Goal: Task Accomplishment & Management: Use online tool/utility

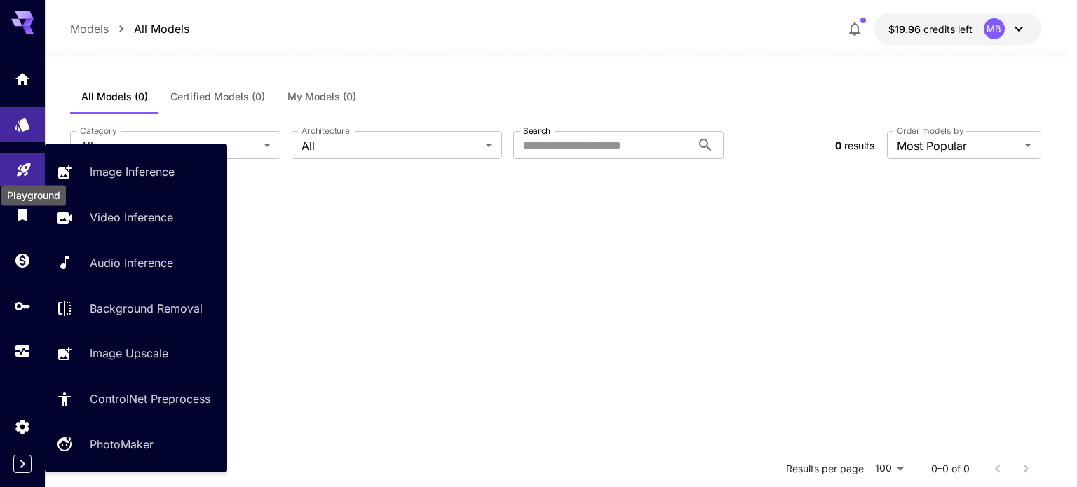
drag, startPoint x: 0, startPoint y: 0, endPoint x: 23, endPoint y: 175, distance: 176.1
click at [23, 175] on icon "Playground" at bounding box center [23, 166] width 17 height 17
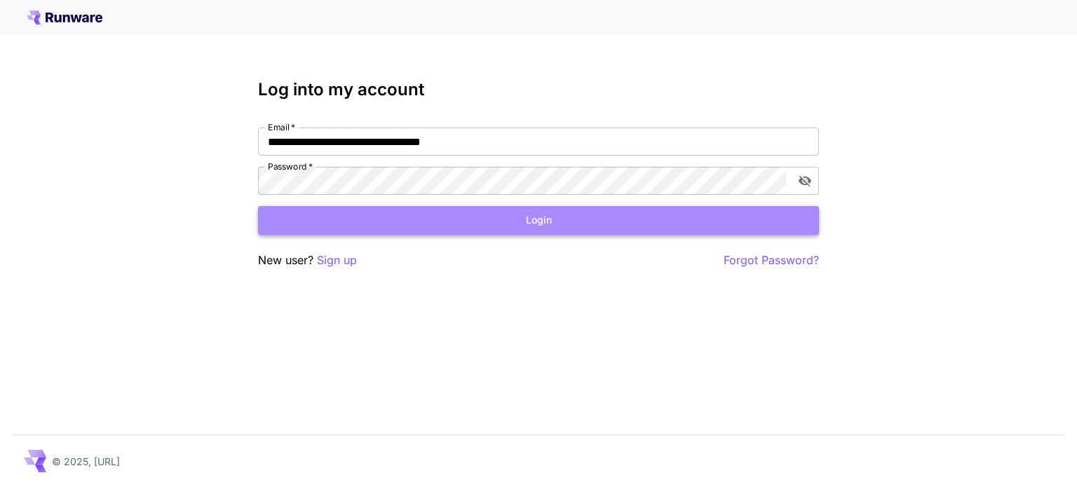
click at [555, 218] on button "Login" at bounding box center [538, 220] width 561 height 29
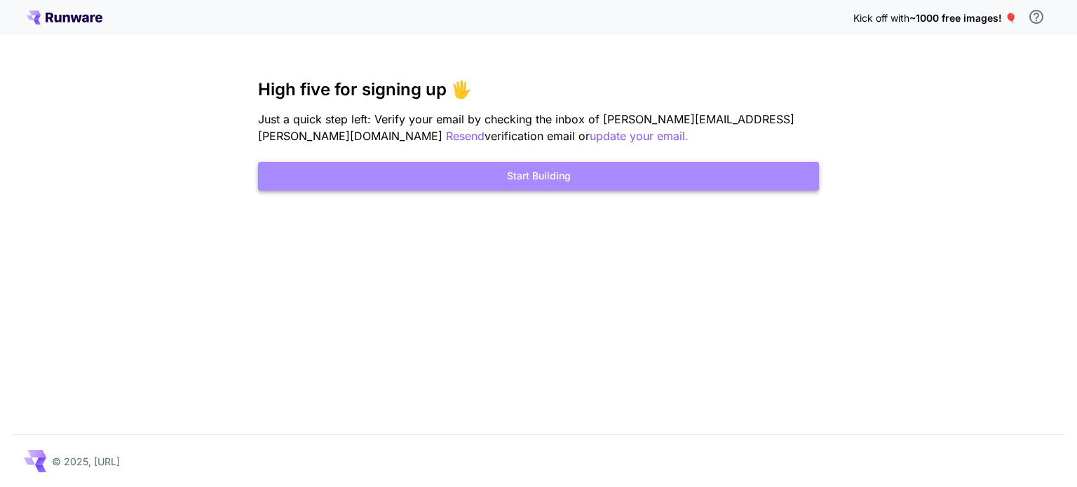
click at [393, 179] on button "Start Building" at bounding box center [538, 176] width 561 height 29
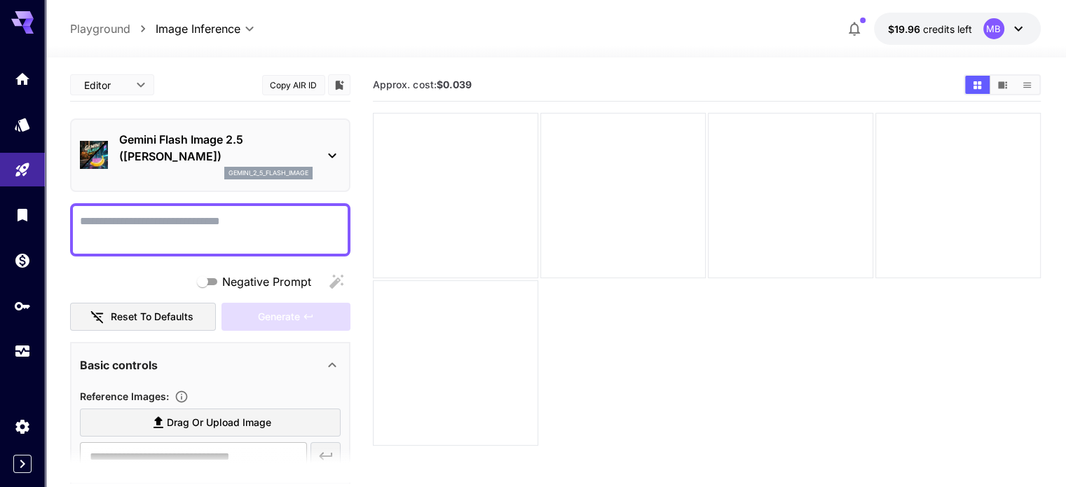
click at [1007, 33] on div "MB" at bounding box center [1005, 28] width 43 height 21
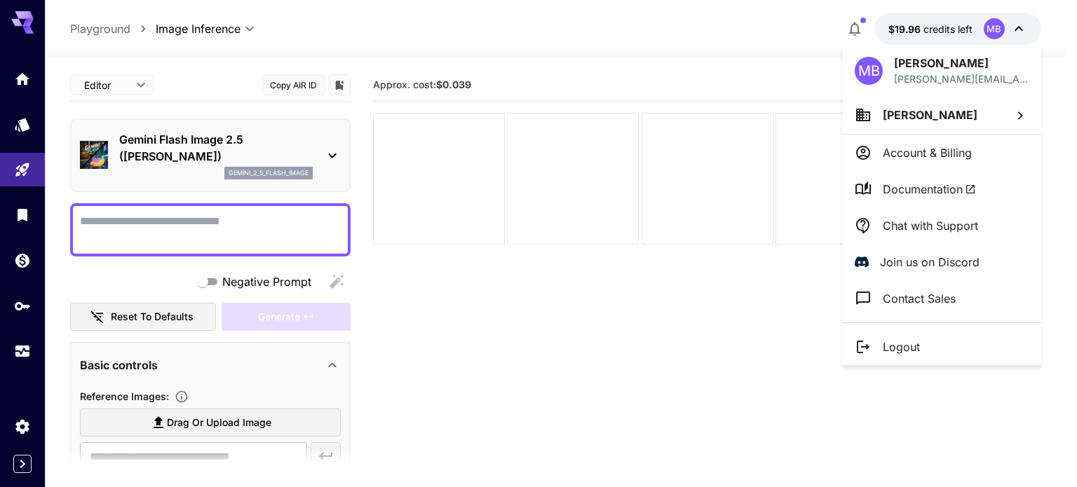
click at [530, 376] on div at bounding box center [538, 243] width 1077 height 487
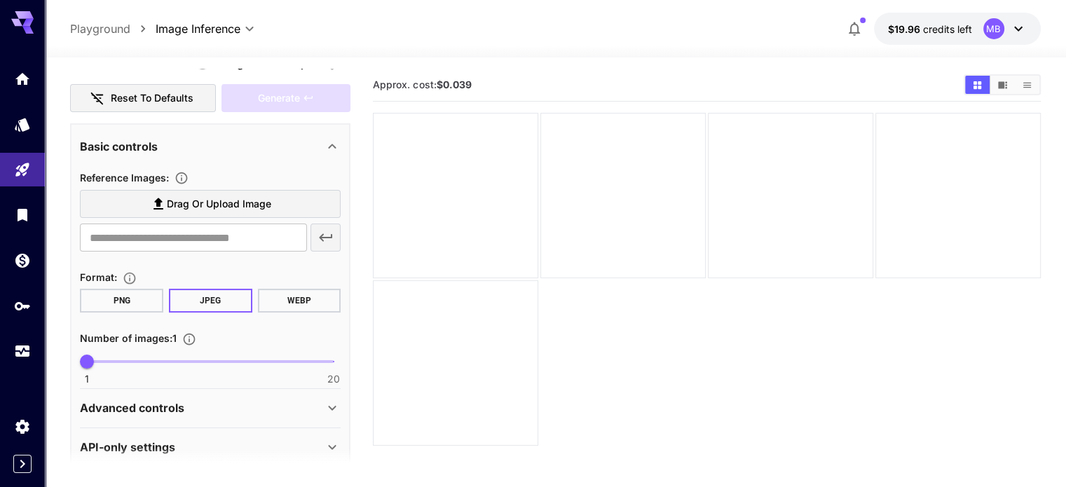
scroll to position [220, 0]
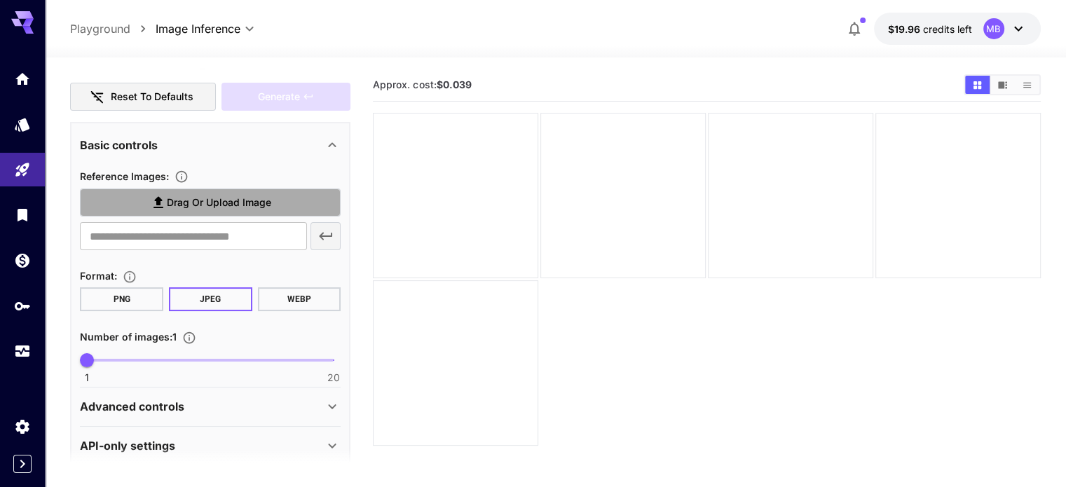
click at [208, 194] on span "Drag or upload image" at bounding box center [219, 203] width 104 height 18
click at [0, 0] on input "Drag or upload image" at bounding box center [0, 0] width 0 height 0
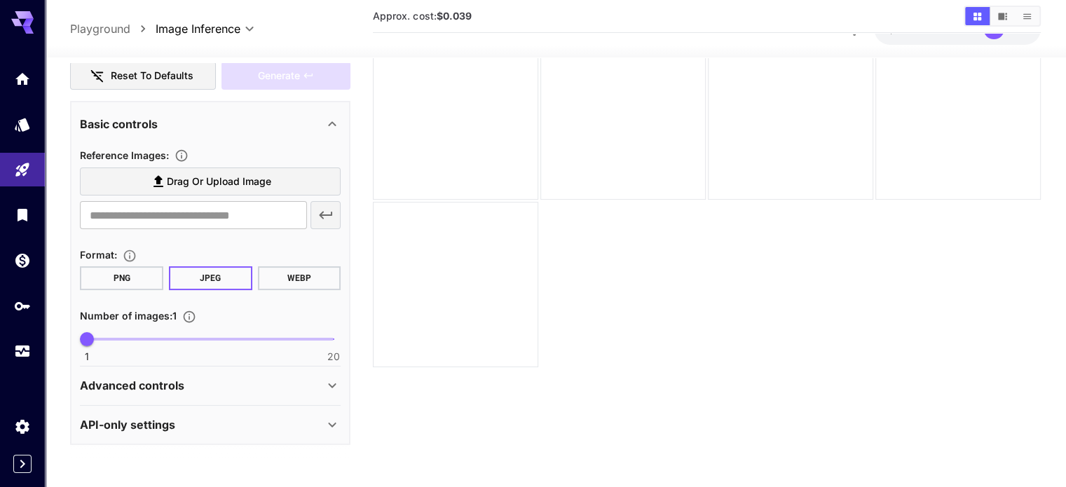
scroll to position [111, 0]
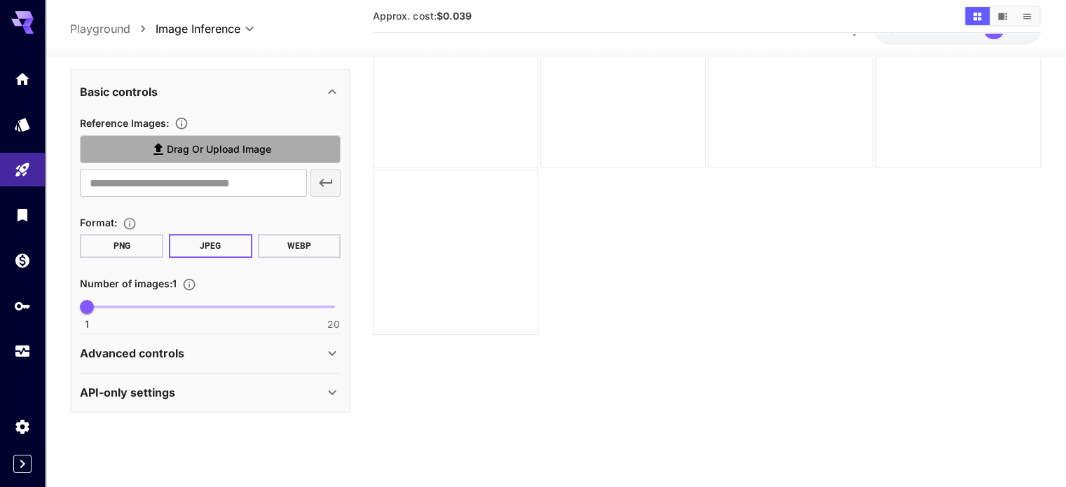
click at [226, 145] on span "Drag or upload image" at bounding box center [219, 150] width 104 height 18
click at [0, 0] on input "Drag or upload image" at bounding box center [0, 0] width 0 height 0
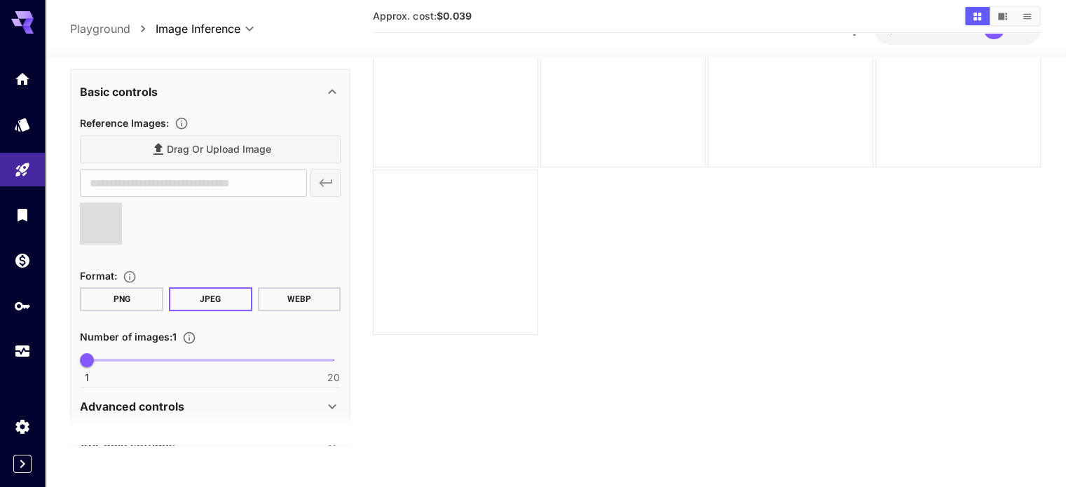
type input "**********"
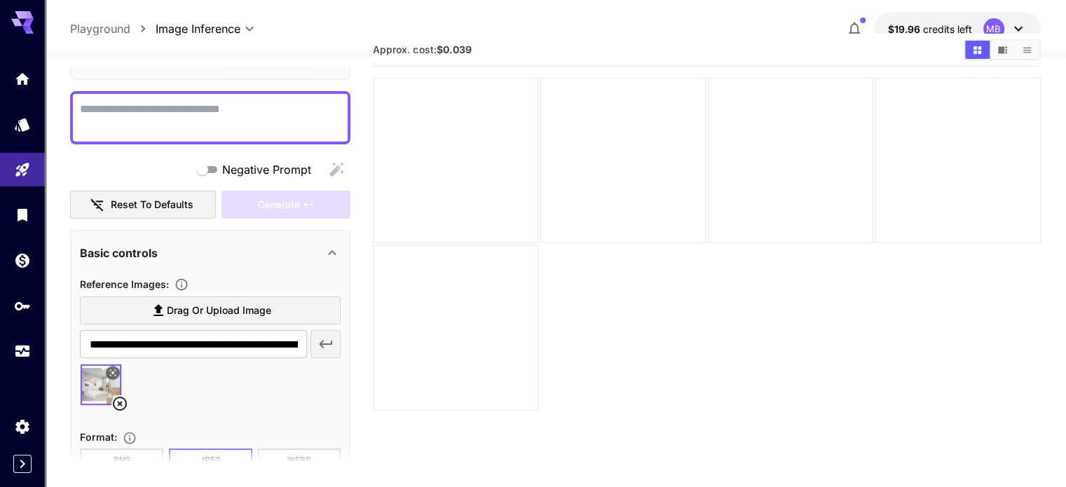
click at [125, 104] on textarea "Negative Prompt" at bounding box center [210, 118] width 261 height 34
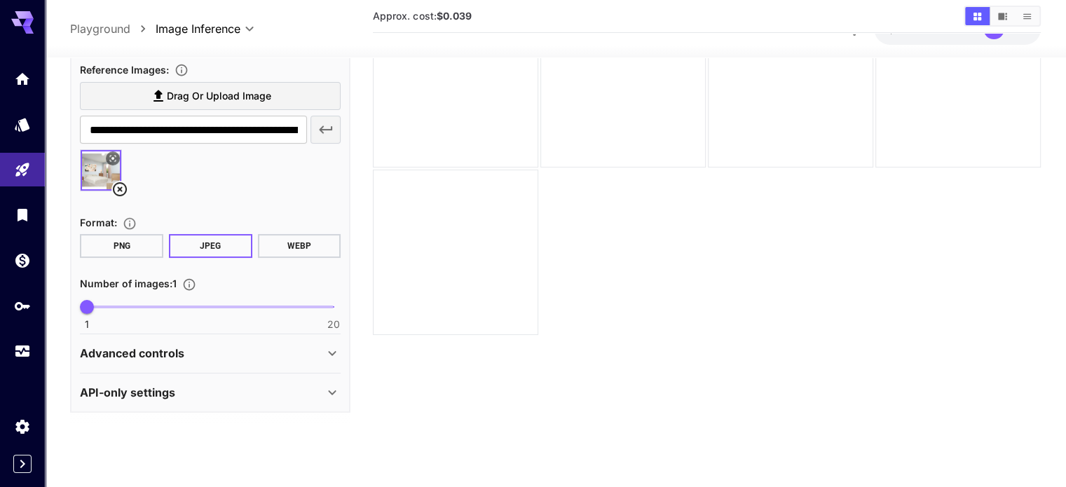
click at [301, 353] on div "Advanced controls" at bounding box center [202, 354] width 244 height 17
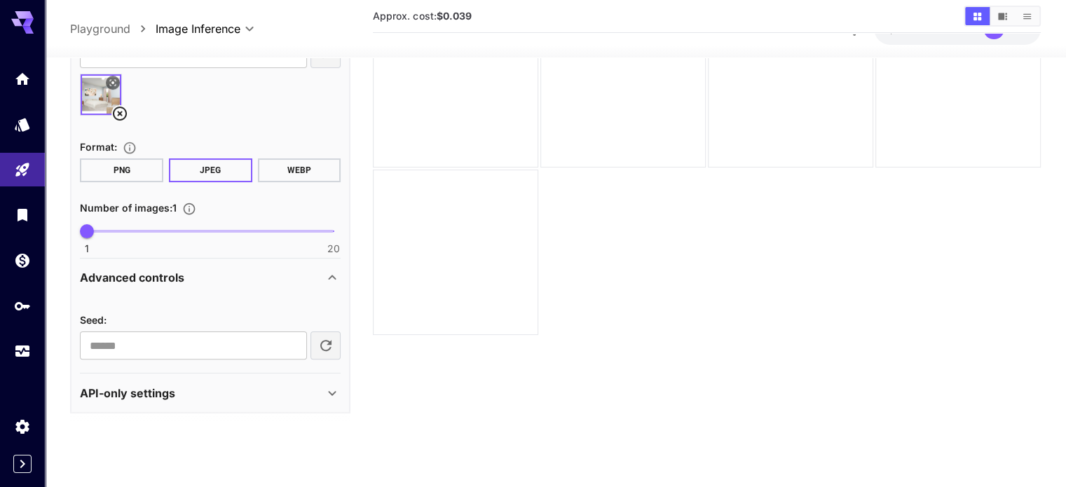
click at [285, 381] on div "API-only settings" at bounding box center [210, 393] width 261 height 34
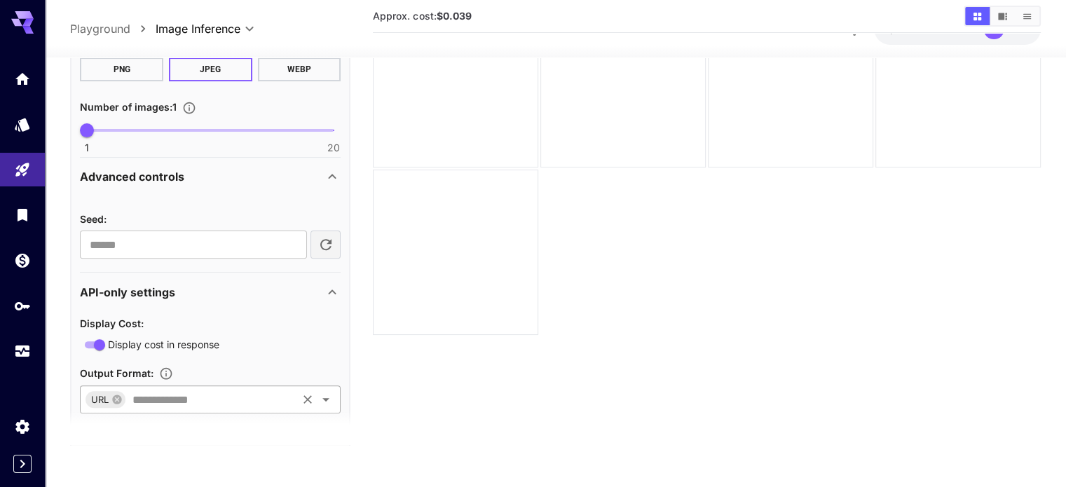
scroll to position [552, 0]
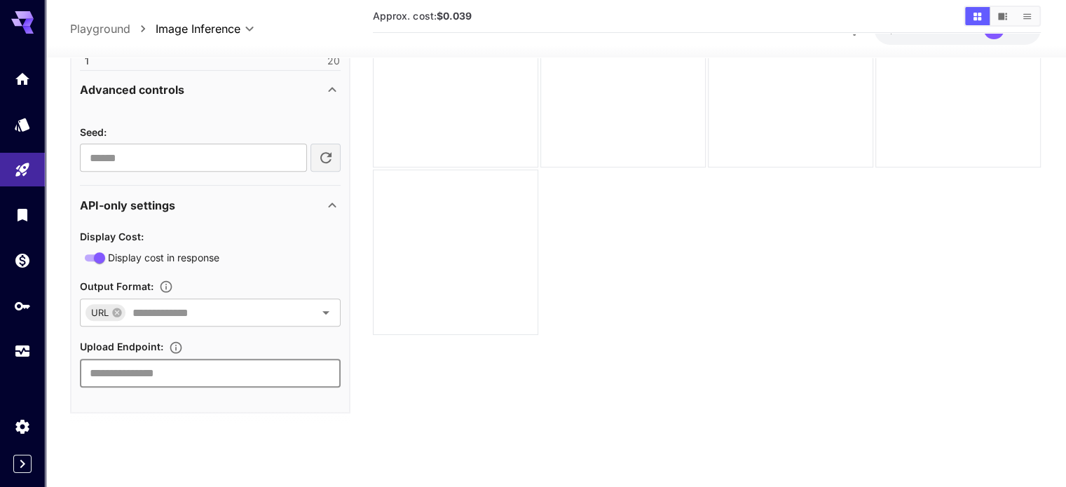
click at [222, 365] on input "text" at bounding box center [210, 374] width 261 height 28
click at [356, 292] on main "**********" at bounding box center [555, 207] width 970 height 498
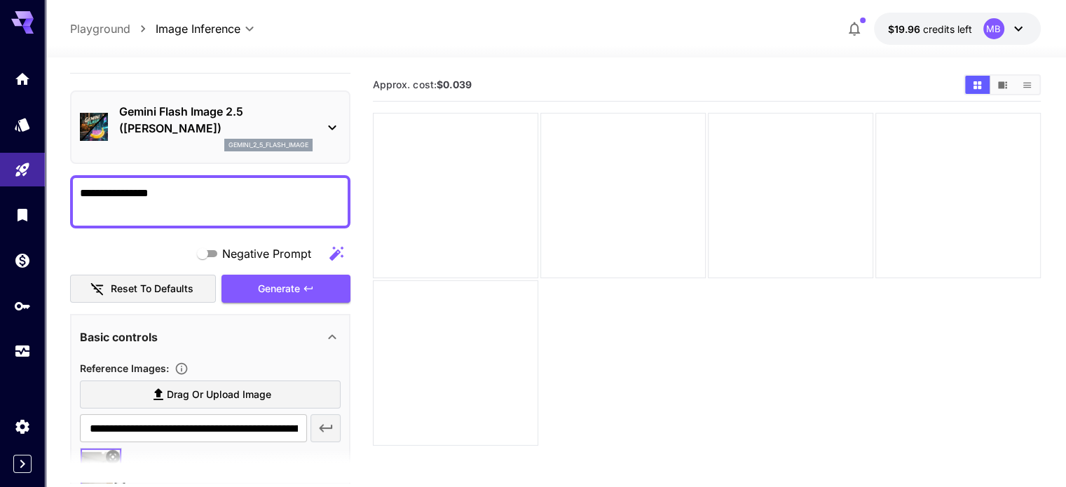
scroll to position [27, 0]
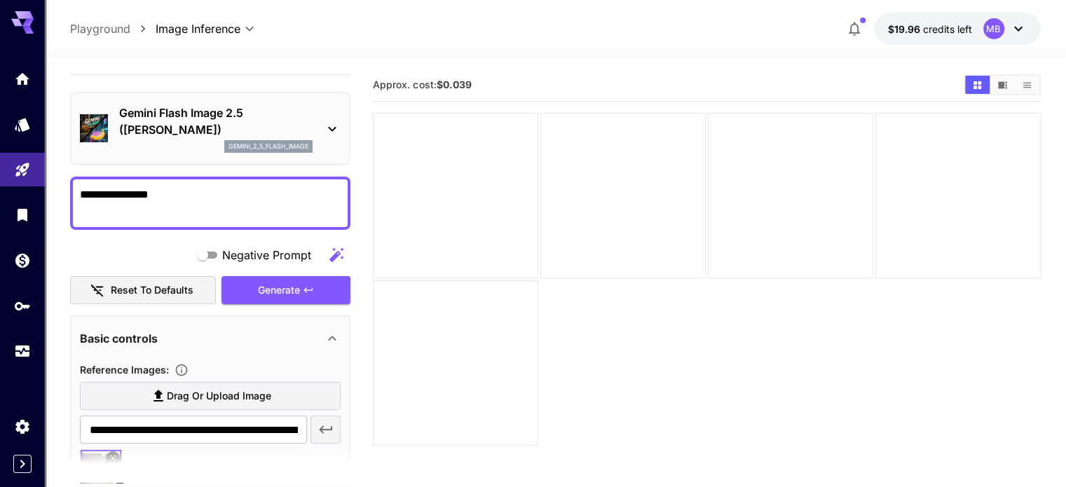
click at [217, 194] on textarea "**********" at bounding box center [210, 203] width 261 height 34
click at [207, 203] on textarea "**********" at bounding box center [210, 203] width 261 height 34
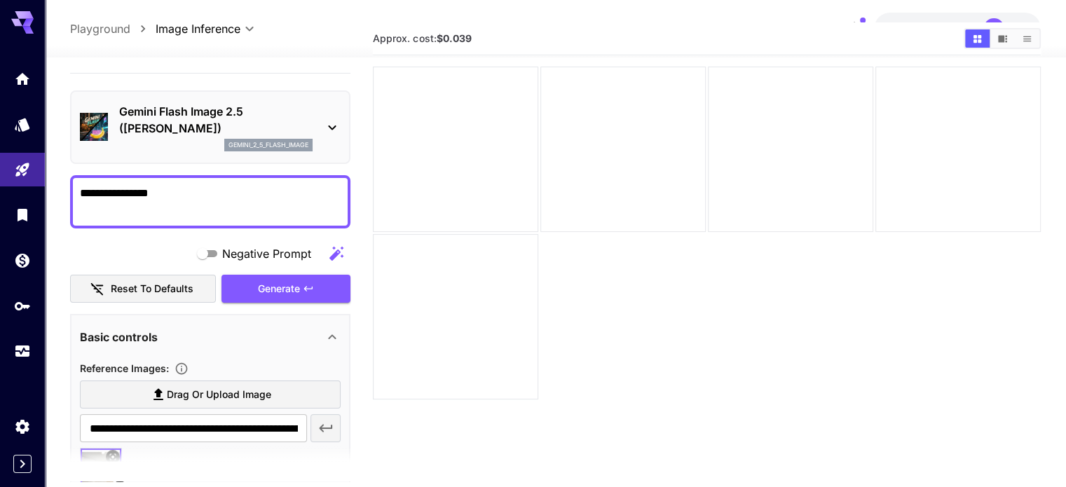
scroll to position [34, 0]
click at [175, 201] on textarea "**********" at bounding box center [210, 202] width 261 height 34
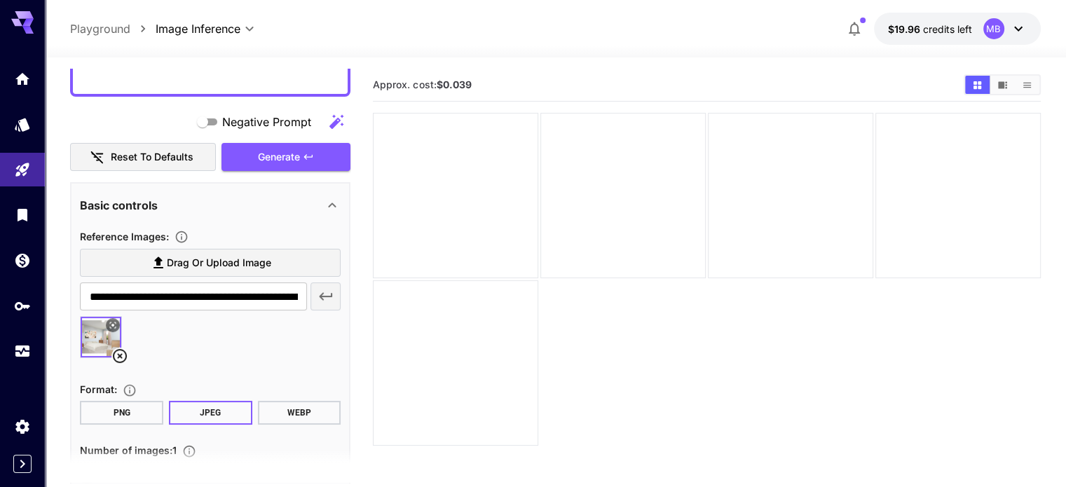
scroll to position [158, 0]
type textarea "**********"
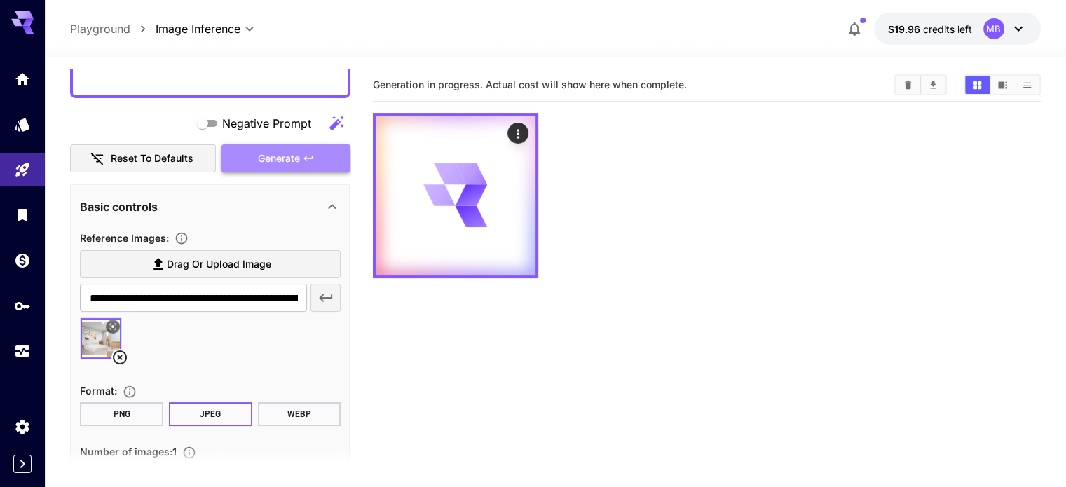
click at [268, 154] on span "Generate" at bounding box center [279, 159] width 42 height 18
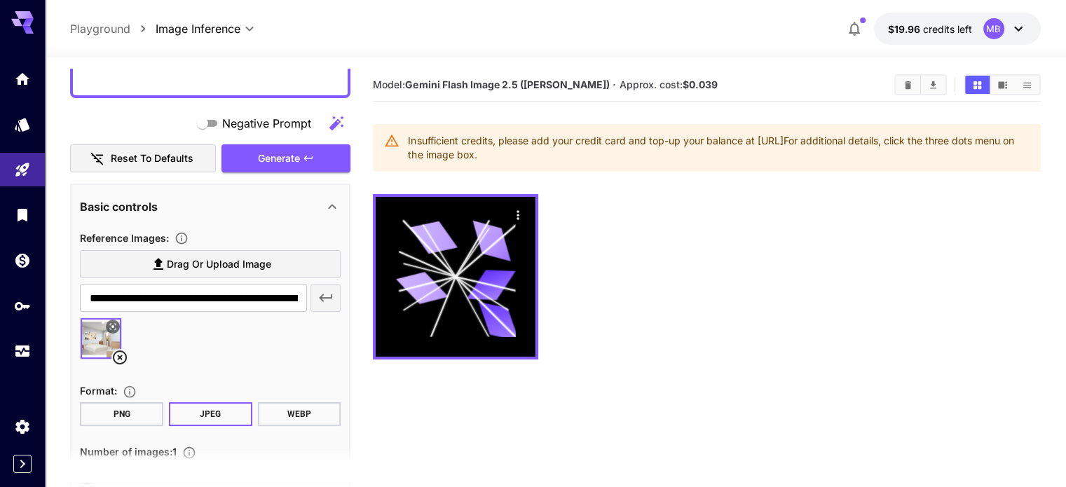
click at [751, 144] on div "Insufficient credits, please add your credit card and top-up your balance at [U…" at bounding box center [718, 147] width 621 height 39
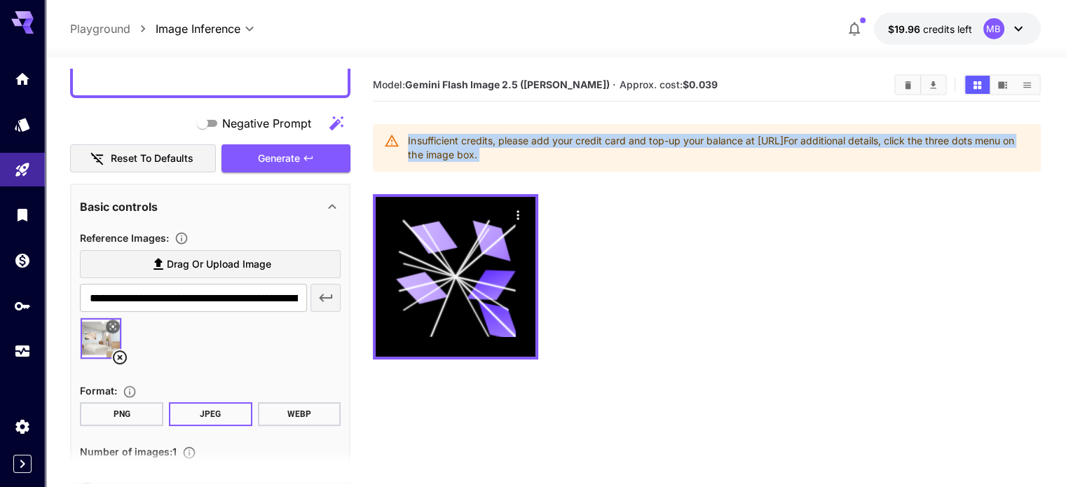
click at [751, 144] on div "Insufficient credits, please add your credit card and top-up your balance at [U…" at bounding box center [718, 147] width 621 height 39
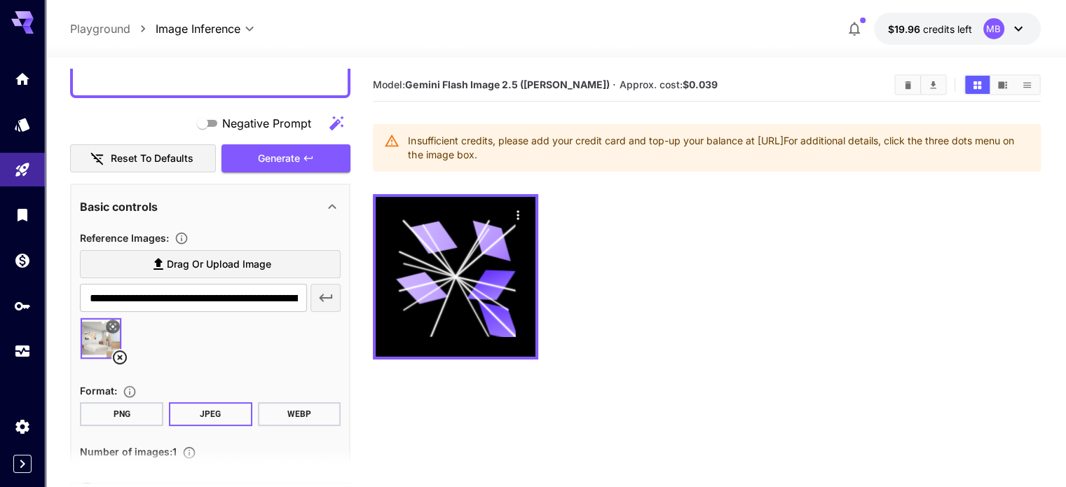
drag, startPoint x: 746, startPoint y: 155, endPoint x: 742, endPoint y: 142, distance: 13.3
click at [742, 142] on div "Insufficient credits, please add your credit card and top-up your balance at [U…" at bounding box center [718, 147] width 621 height 39
click at [567, 148] on div "Insufficient credits, please add your credit card and top-up your balance at [U…" at bounding box center [718, 147] width 621 height 39
click at [1019, 28] on icon at bounding box center [1018, 29] width 8 height 5
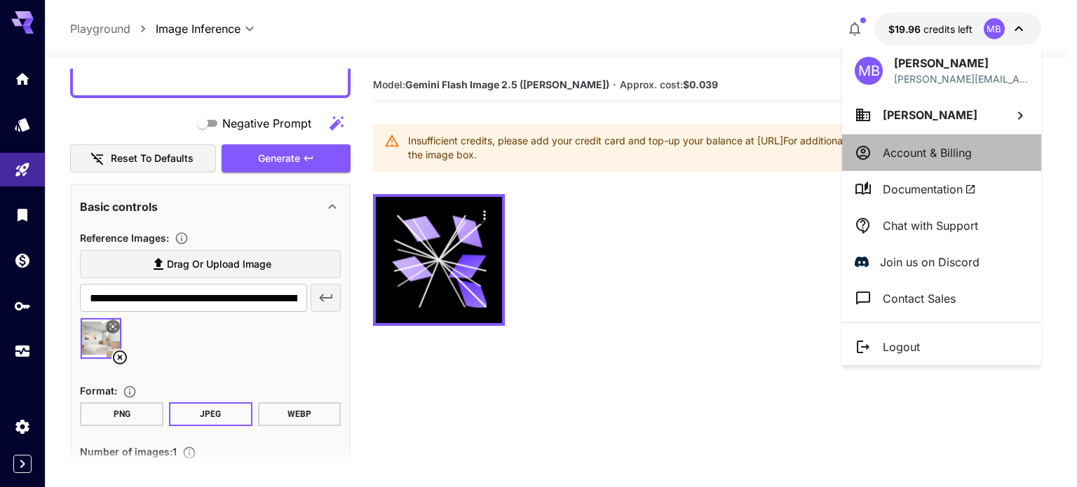
click at [903, 144] on p "Account & Billing" at bounding box center [927, 152] width 89 height 17
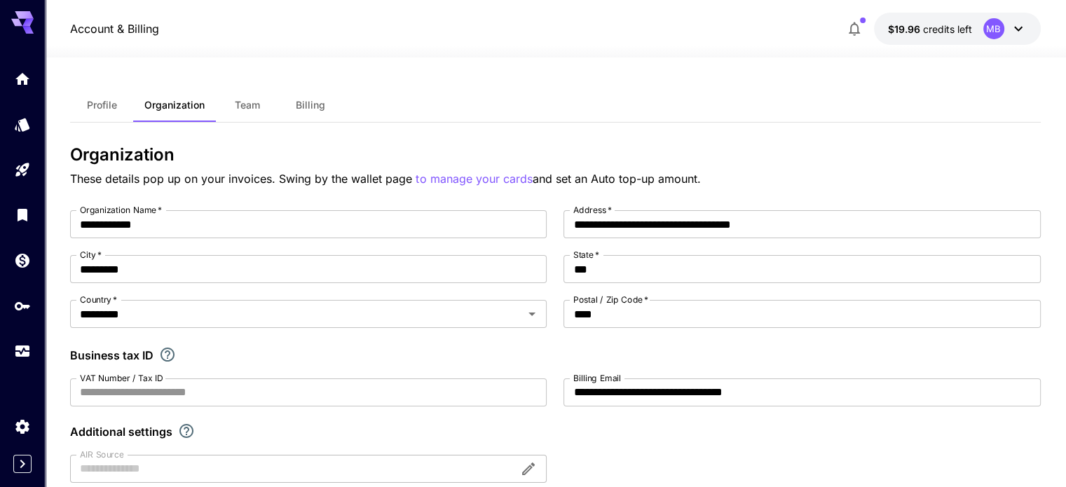
click at [1022, 33] on icon at bounding box center [1018, 28] width 17 height 17
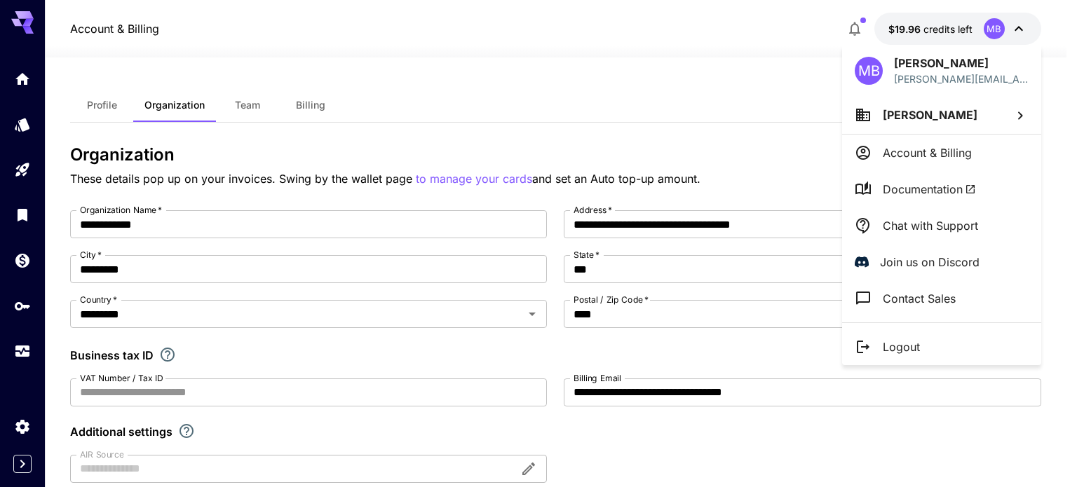
click at [612, 92] on div at bounding box center [538, 243] width 1077 height 487
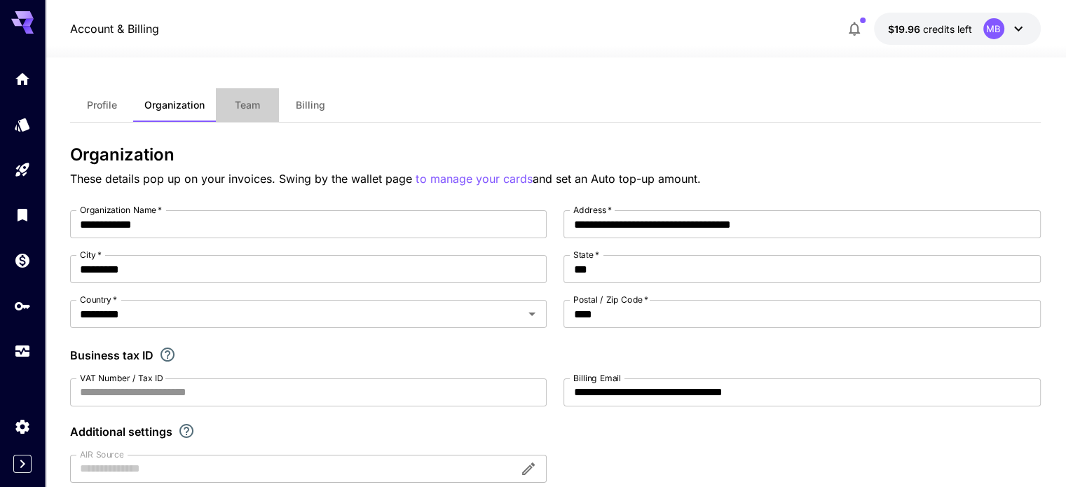
click at [241, 107] on span "Team" at bounding box center [247, 105] width 25 height 13
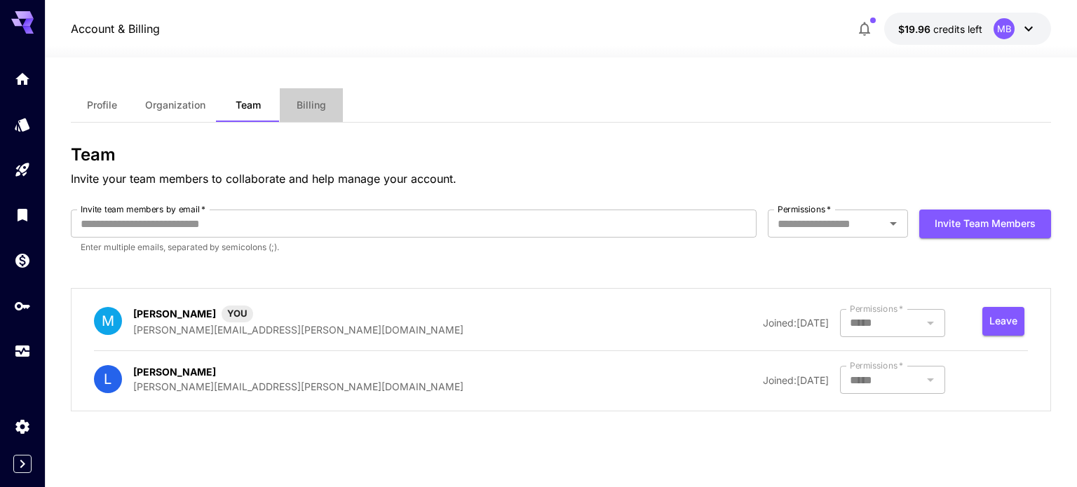
click at [324, 106] on span "Billing" at bounding box center [311, 105] width 29 height 13
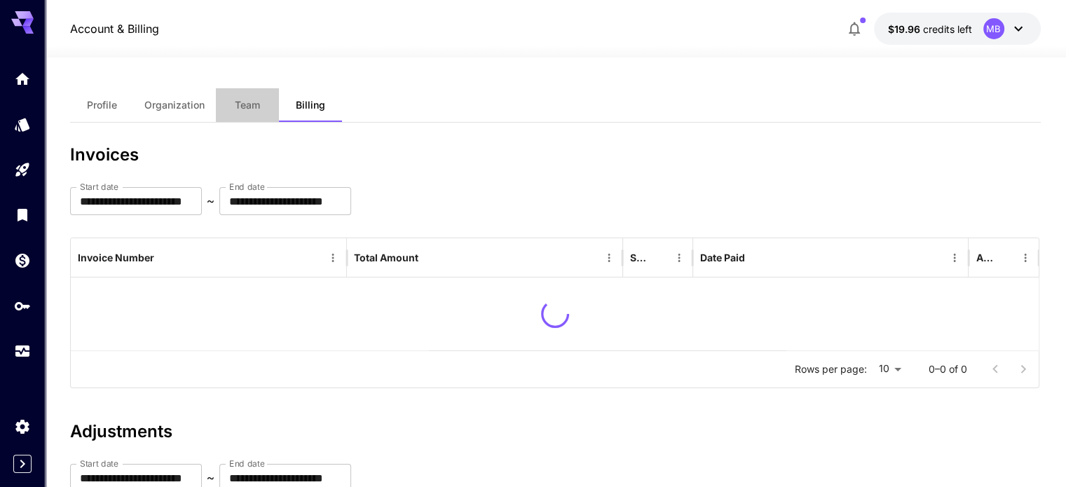
click at [245, 102] on span "Team" at bounding box center [247, 105] width 25 height 13
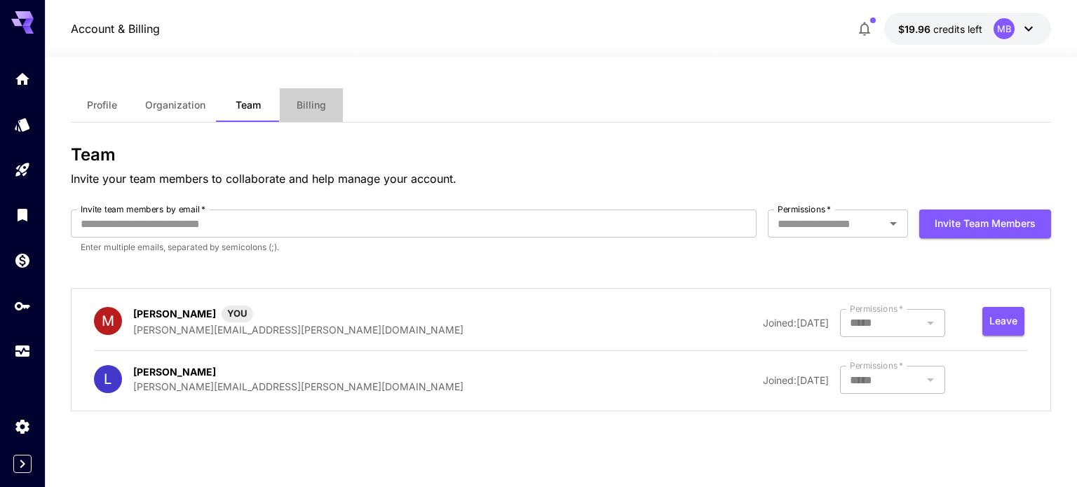
click at [294, 109] on button "Billing" at bounding box center [311, 105] width 63 height 34
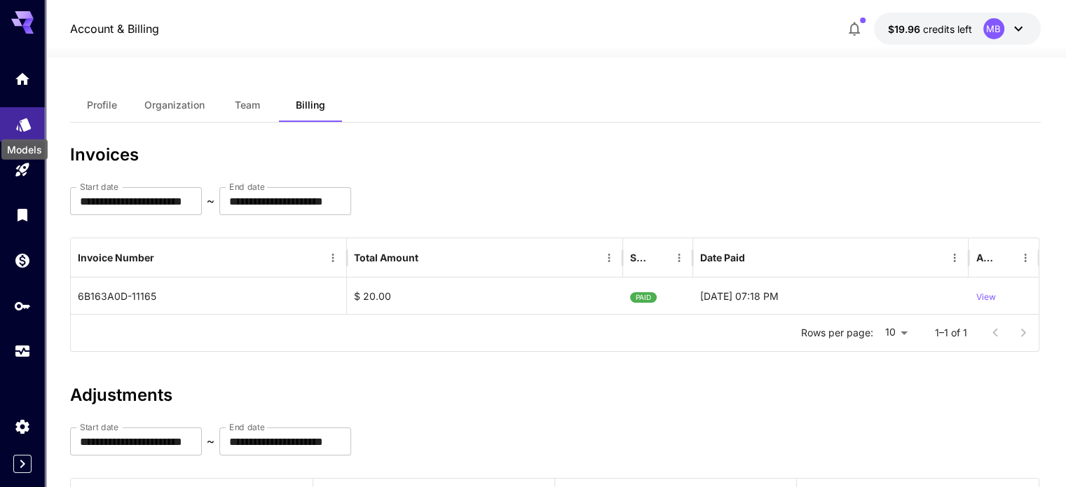
click at [27, 118] on icon "Models" at bounding box center [23, 122] width 15 height 13
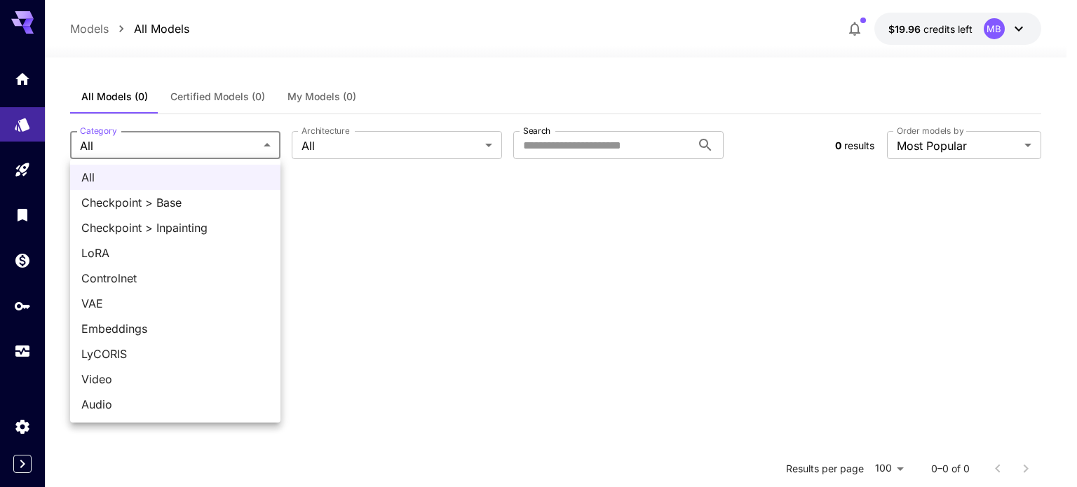
click at [243, 132] on body "**********" at bounding box center [538, 371] width 1077 height 742
click at [243, 132] on div at bounding box center [538, 243] width 1077 height 487
click at [243, 132] on body "**********" at bounding box center [538, 371] width 1077 height 742
click at [188, 248] on span "LoRA" at bounding box center [175, 253] width 188 height 17
type input "****"
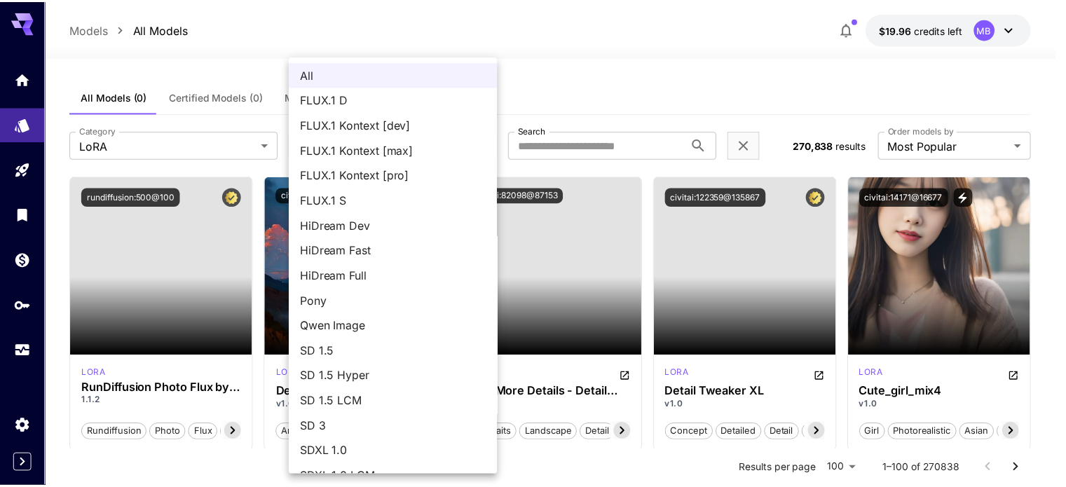
scroll to position [121, 0]
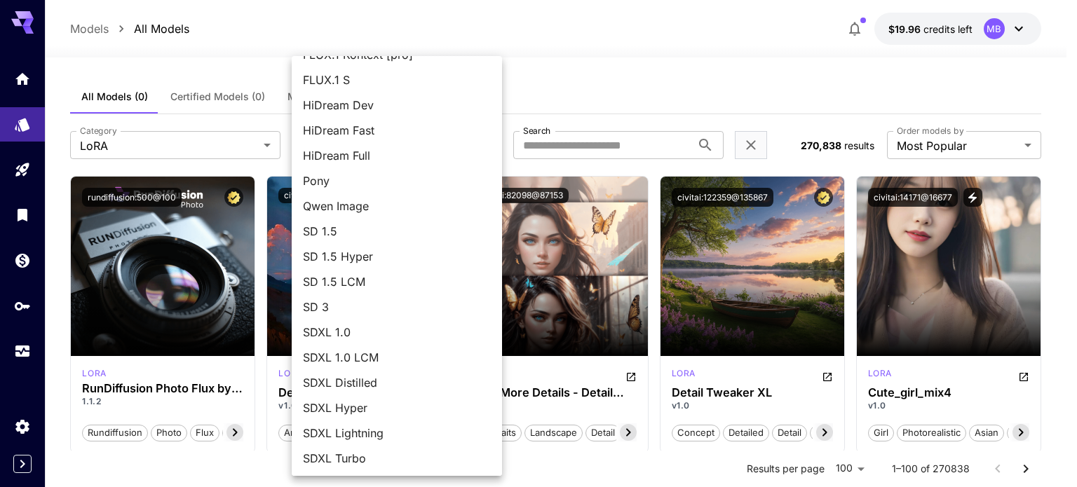
click at [555, 64] on div at bounding box center [538, 243] width 1077 height 487
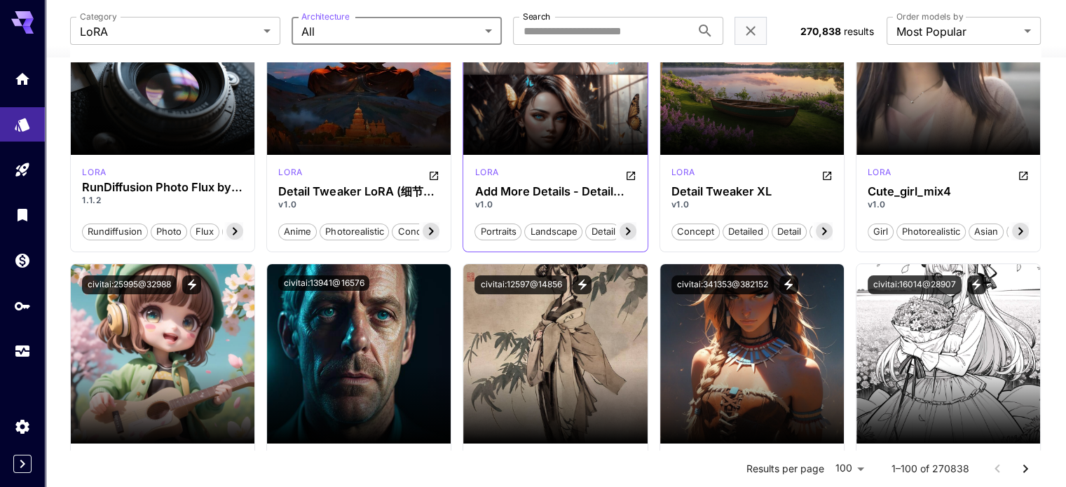
scroll to position [0, 0]
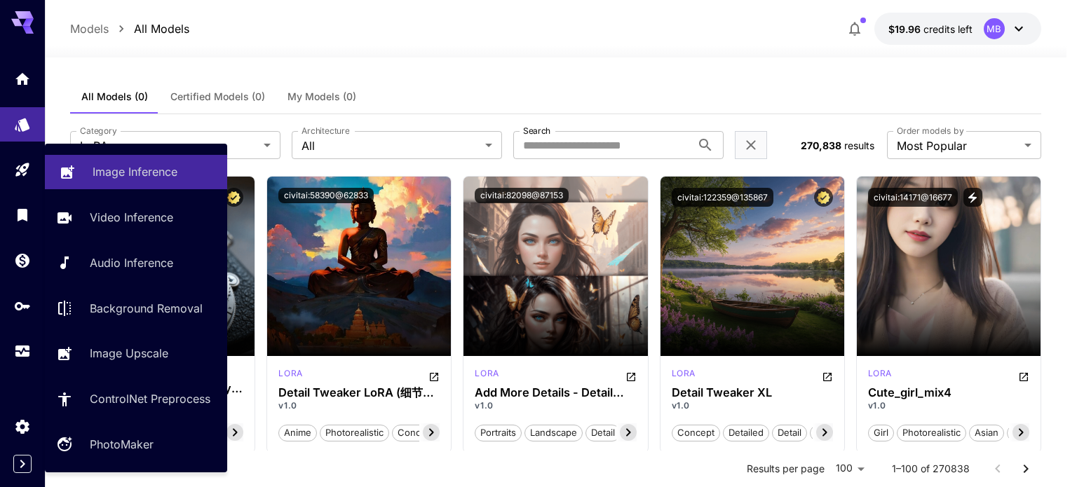
click at [126, 170] on p "Image Inference" at bounding box center [135, 171] width 85 height 17
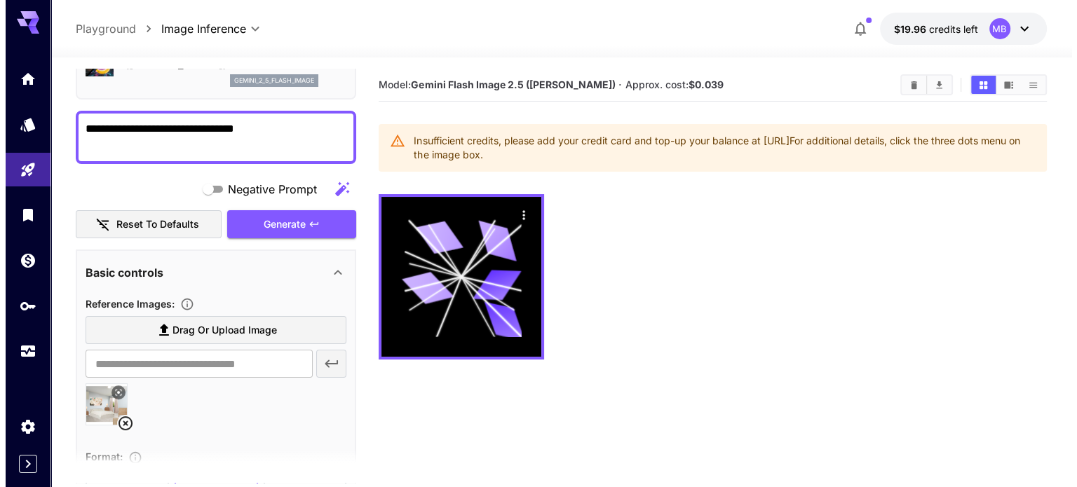
scroll to position [87, 0]
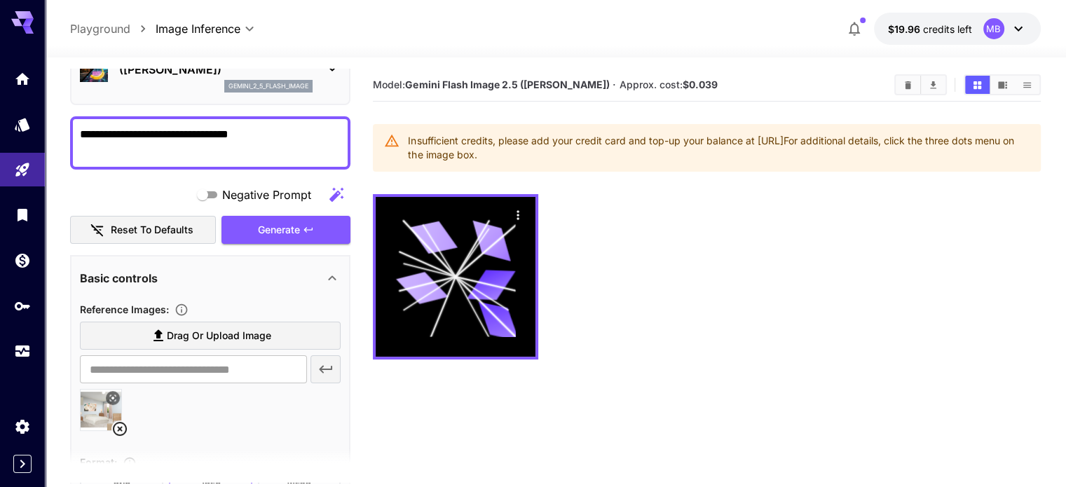
click at [255, 114] on div "**********" at bounding box center [210, 317] width 280 height 671
click at [247, 128] on textarea "**********" at bounding box center [210, 143] width 261 height 34
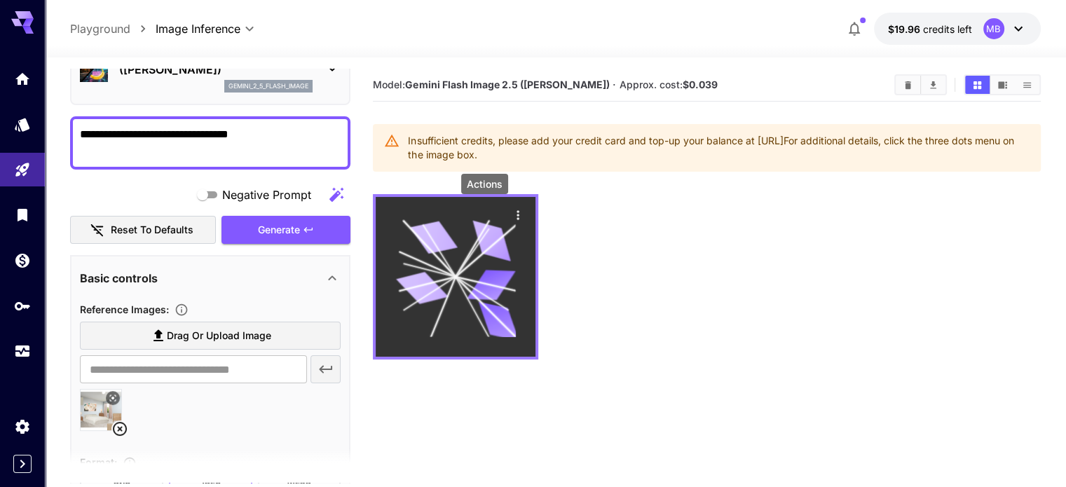
click at [511, 207] on div "Actions" at bounding box center [518, 214] width 14 height 17
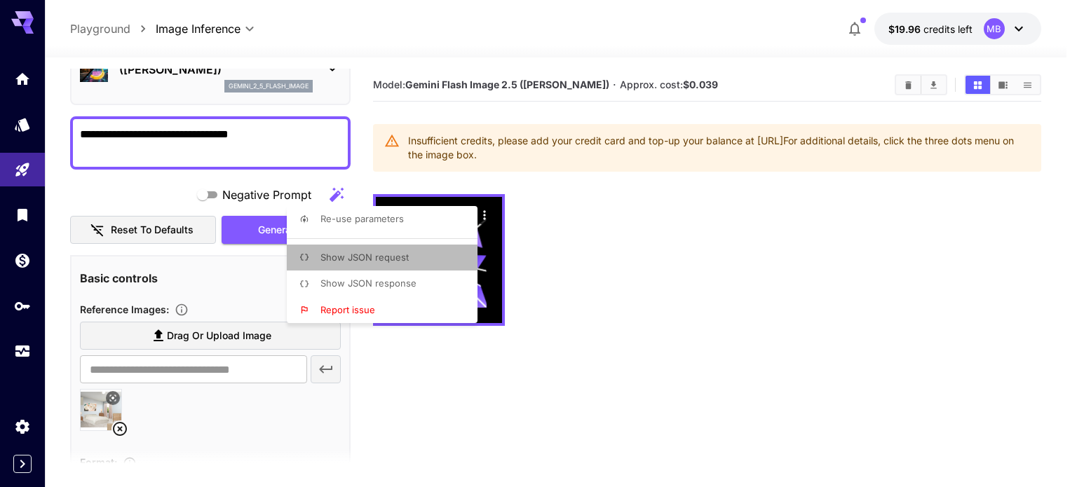
click at [405, 255] on span "Show JSON request" at bounding box center [364, 257] width 88 height 11
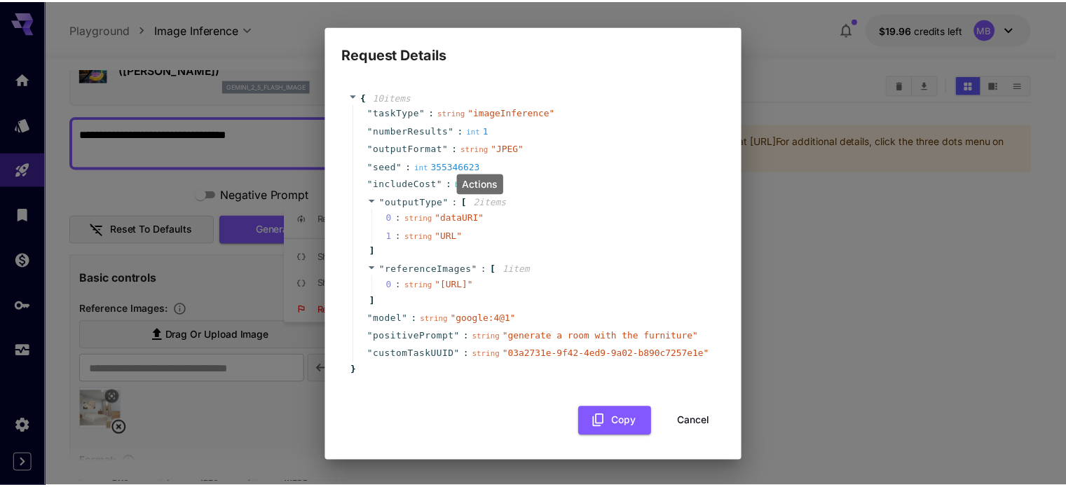
scroll to position [0, 0]
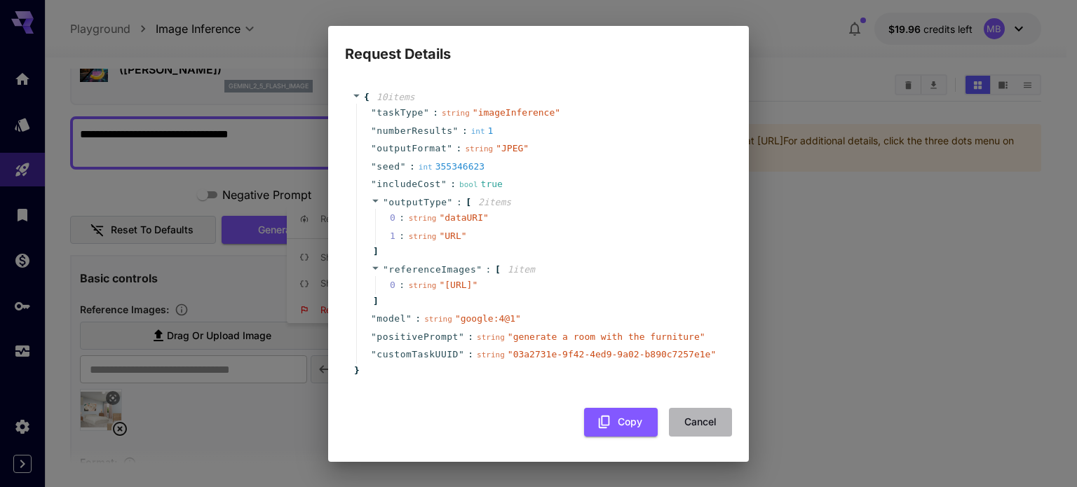
click at [691, 437] on button "Cancel" at bounding box center [700, 422] width 63 height 29
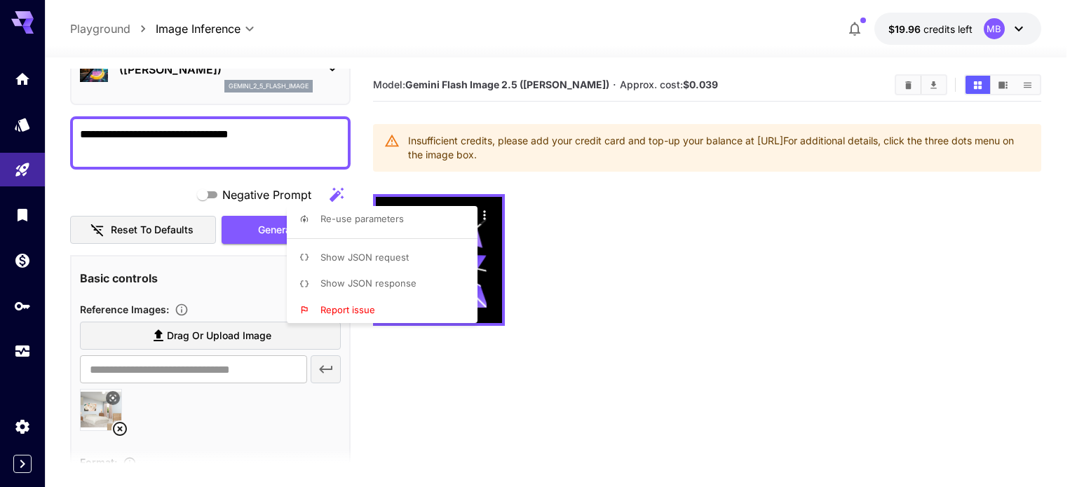
click at [906, 86] on div at bounding box center [538, 243] width 1077 height 487
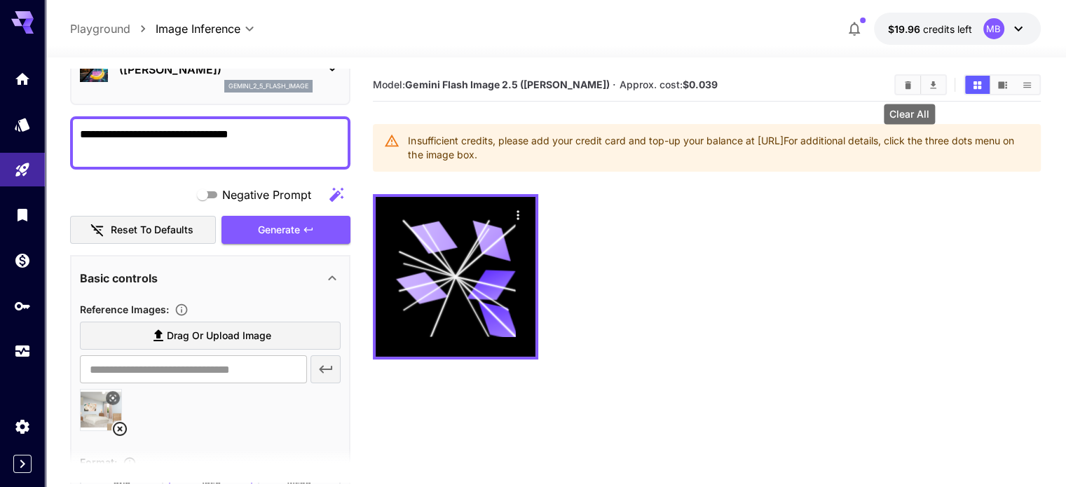
click at [906, 86] on icon "Clear All" at bounding box center [908, 85] width 6 height 8
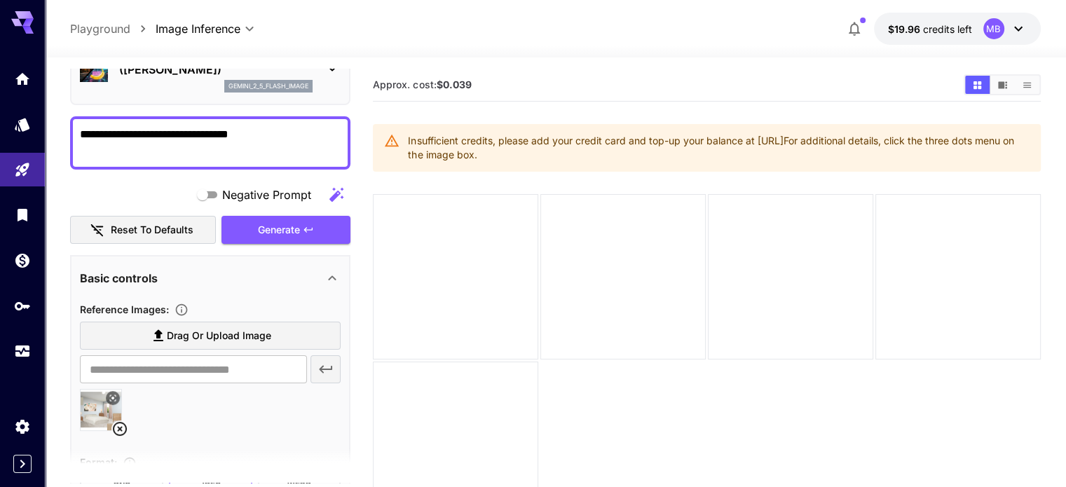
click at [466, 87] on b "$0.039" at bounding box center [453, 85] width 35 height 12
click at [541, 79] on section "Approx. cost: $0.039" at bounding box center [662, 85] width 579 height 13
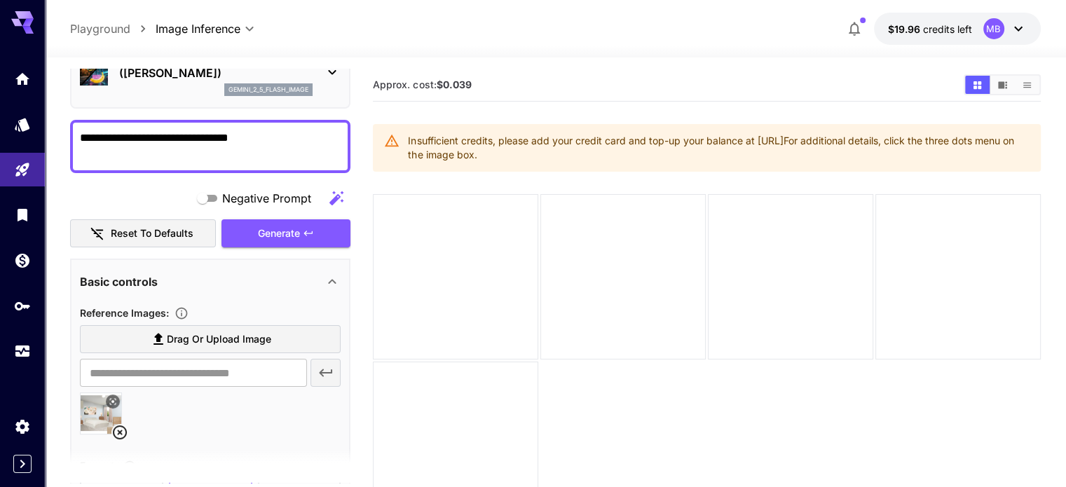
scroll to position [81, 0]
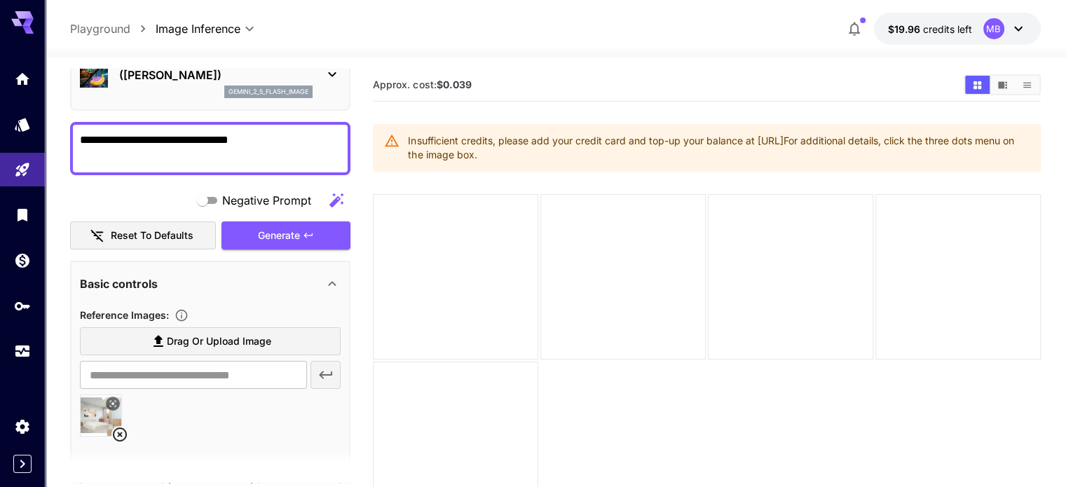
click at [212, 132] on textarea "**********" at bounding box center [210, 149] width 261 height 34
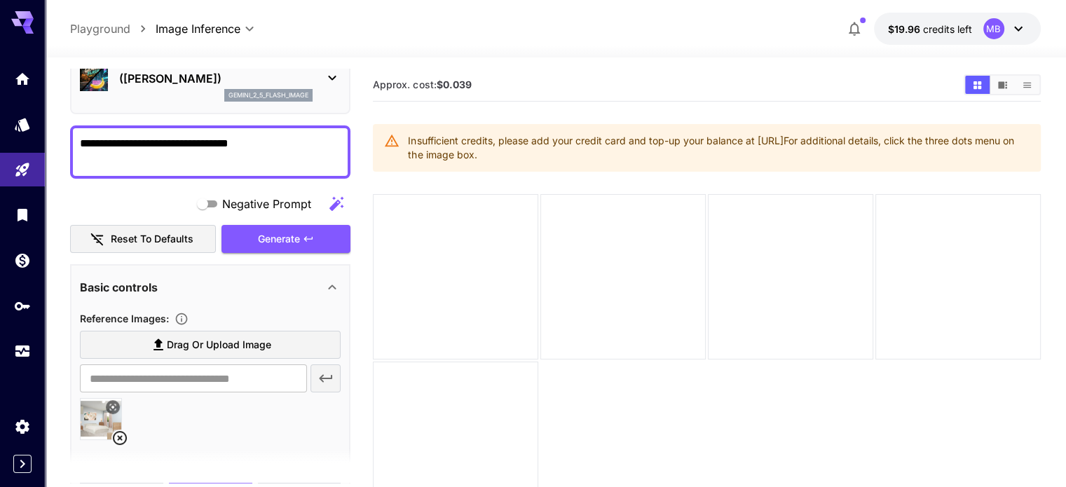
click at [205, 151] on textarea "**********" at bounding box center [210, 152] width 261 height 34
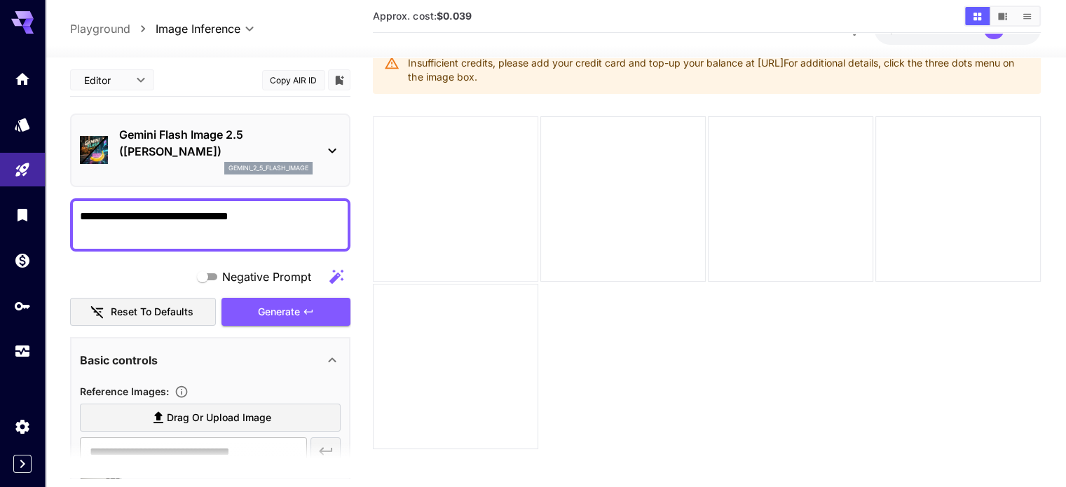
scroll to position [79, 0]
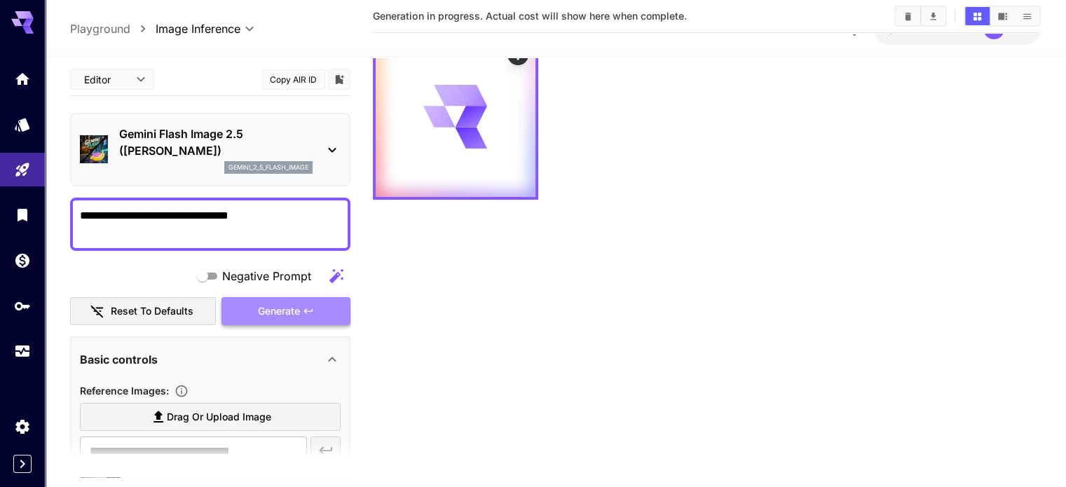
click at [283, 308] on span "Generate" at bounding box center [279, 312] width 42 height 18
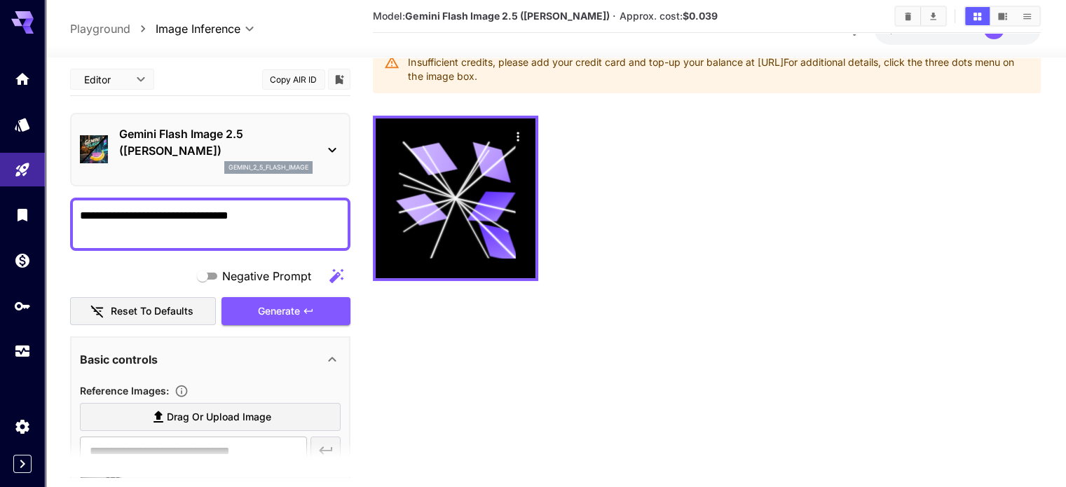
scroll to position [0, 0]
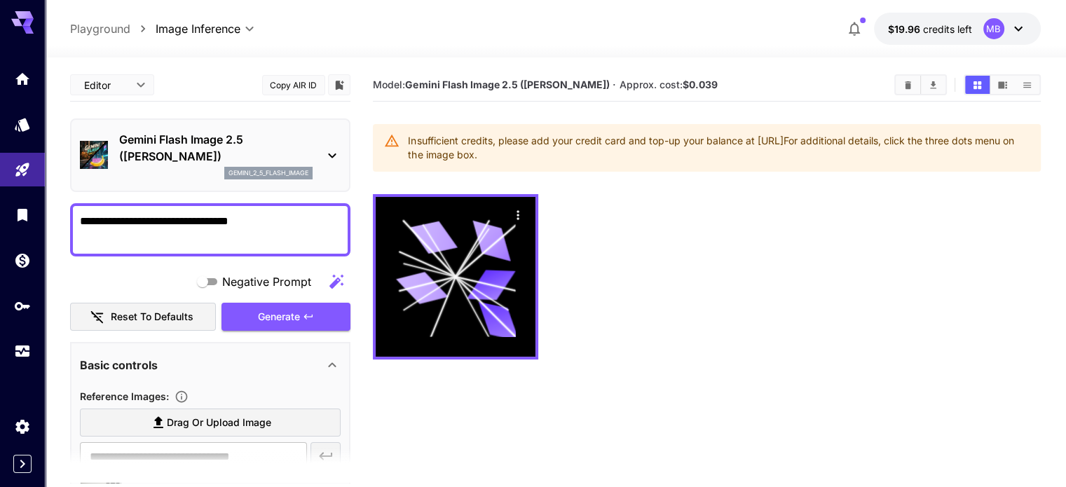
click at [389, 145] on icon at bounding box center [391, 140] width 15 height 15
click at [391, 137] on icon at bounding box center [392, 141] width 14 height 12
click at [430, 147] on div "Insufficient credits, please add your credit card and top-up your balance at [U…" at bounding box center [718, 147] width 621 height 39
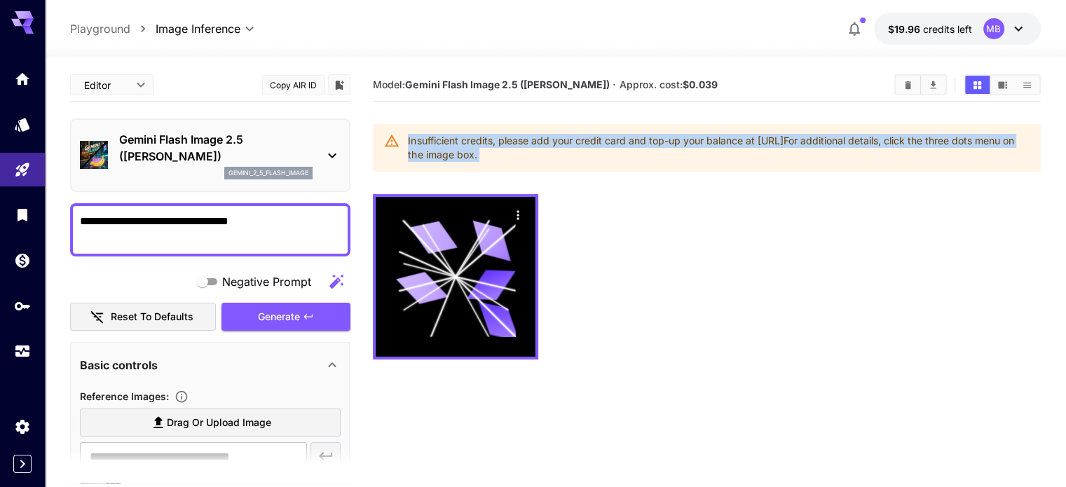
click at [430, 147] on div "Insufficient credits, please add your credit card and top-up your balance at [U…" at bounding box center [718, 147] width 621 height 39
copy body "Insufficient credits, please add your credit card and top-up your balance at [U…"
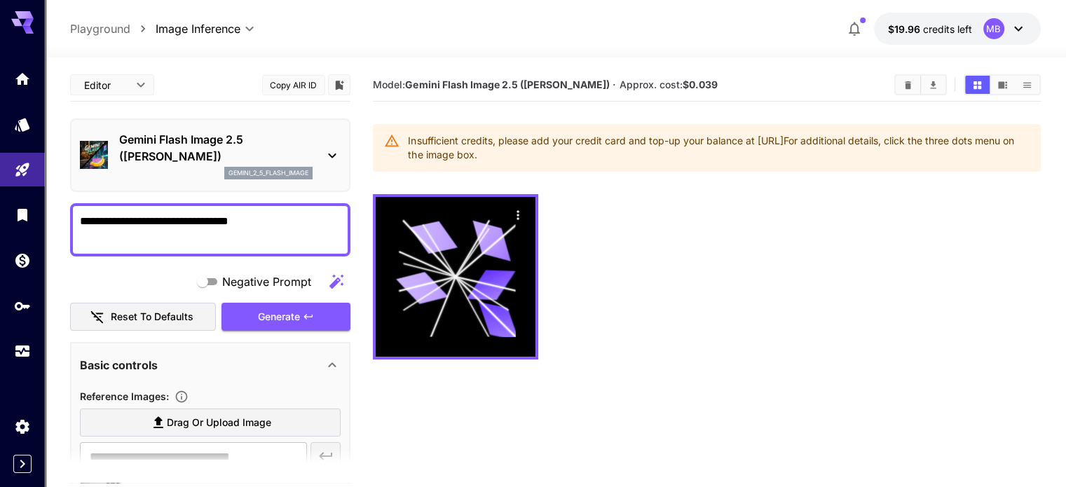
click at [355, 158] on main "**********" at bounding box center [555, 318] width 970 height 498
click at [328, 158] on icon at bounding box center [332, 155] width 17 height 17
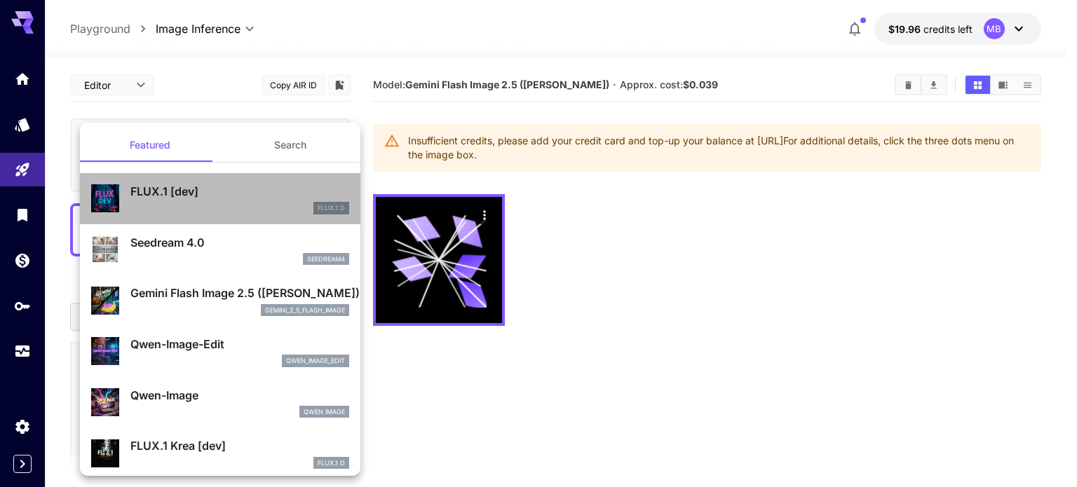
click at [236, 202] on div "FLUX.1 D" at bounding box center [239, 208] width 219 height 13
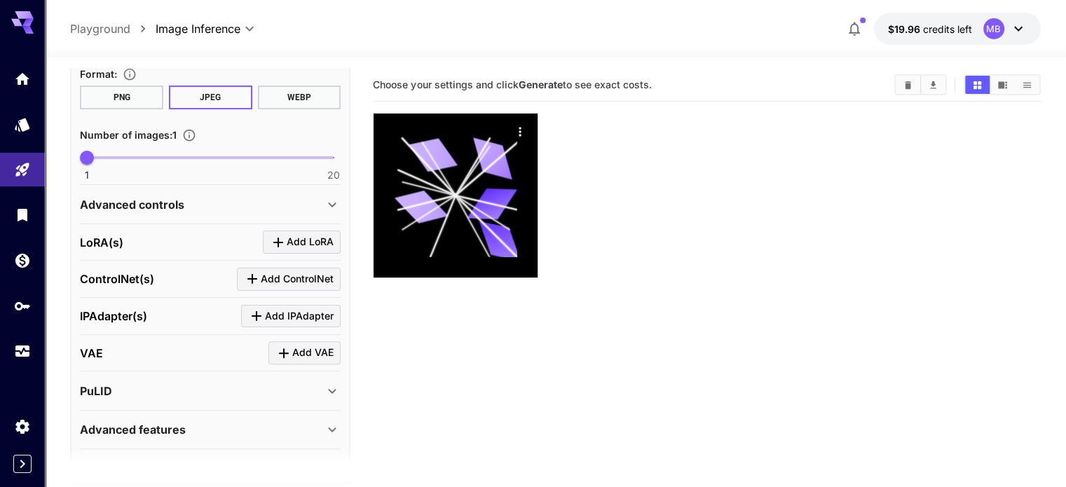
scroll to position [401, 0]
click at [292, 239] on span "Add LoRA" at bounding box center [310, 242] width 47 height 18
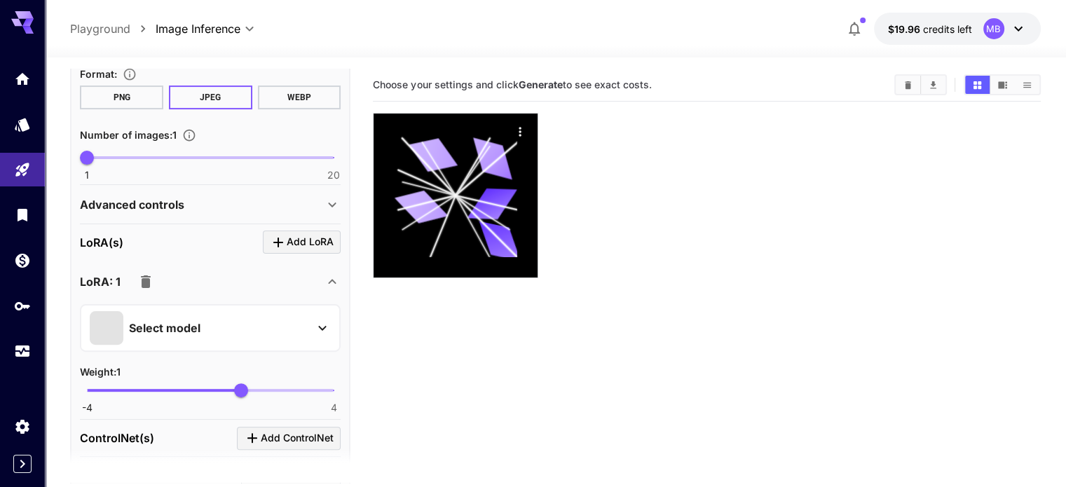
click at [248, 326] on div "Select model" at bounding box center [199, 328] width 219 height 34
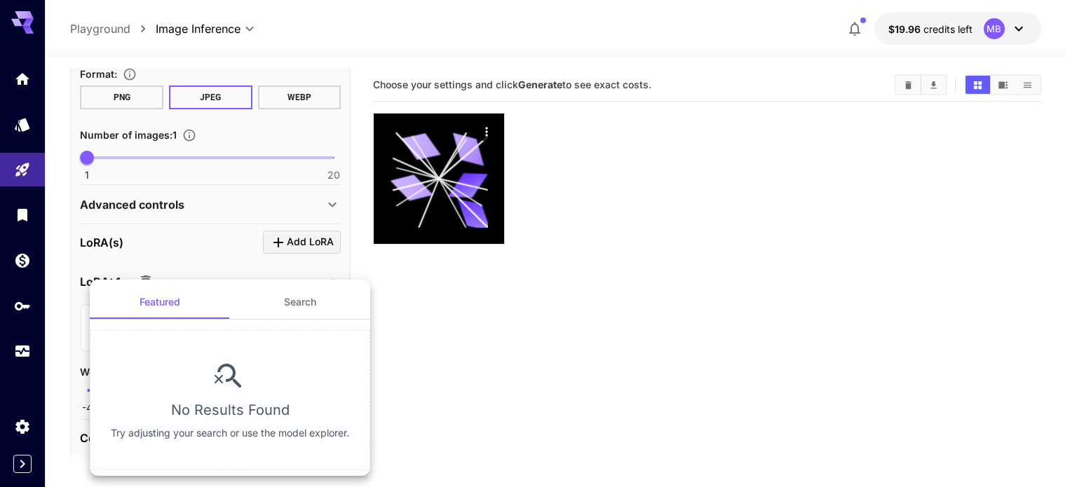
click at [325, 266] on div at bounding box center [538, 243] width 1077 height 487
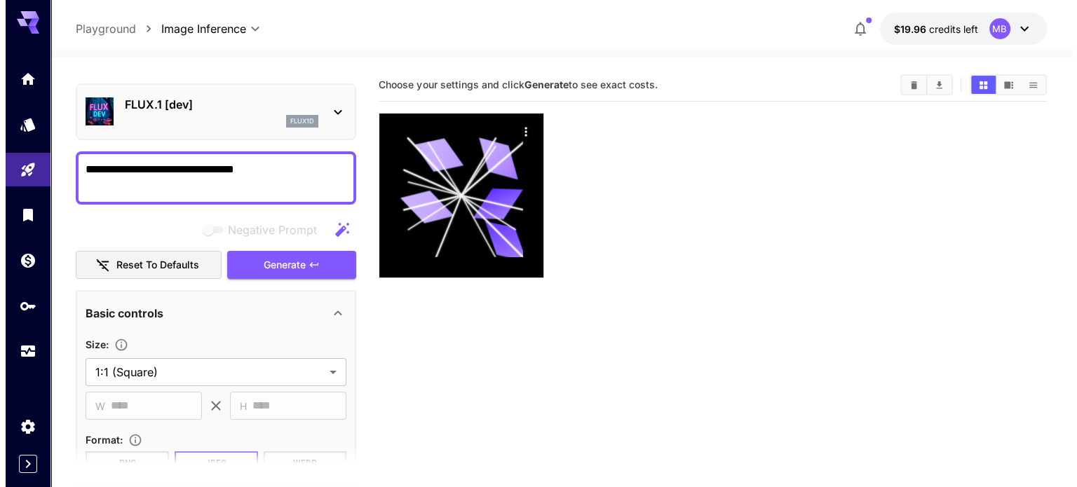
scroll to position [0, 0]
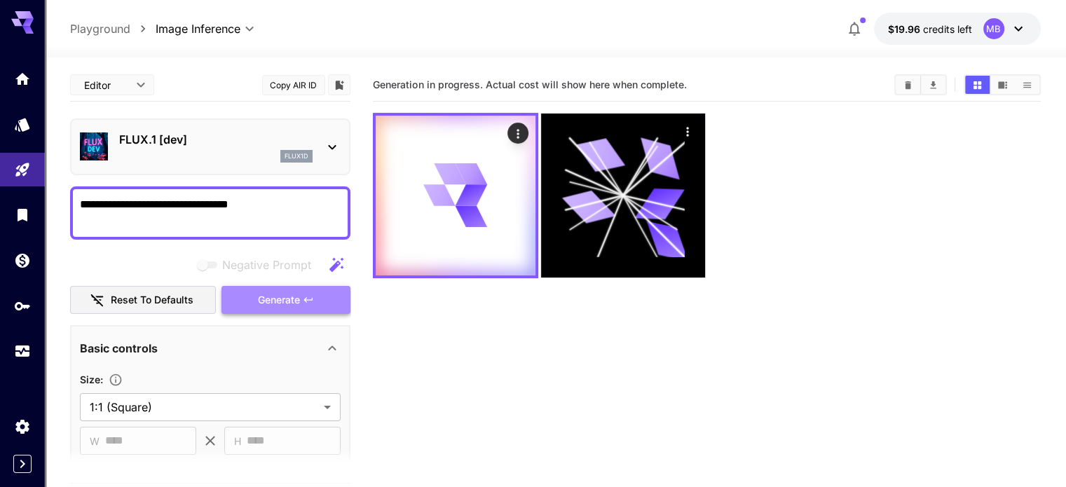
click at [311, 296] on icon "button" at bounding box center [308, 299] width 11 height 11
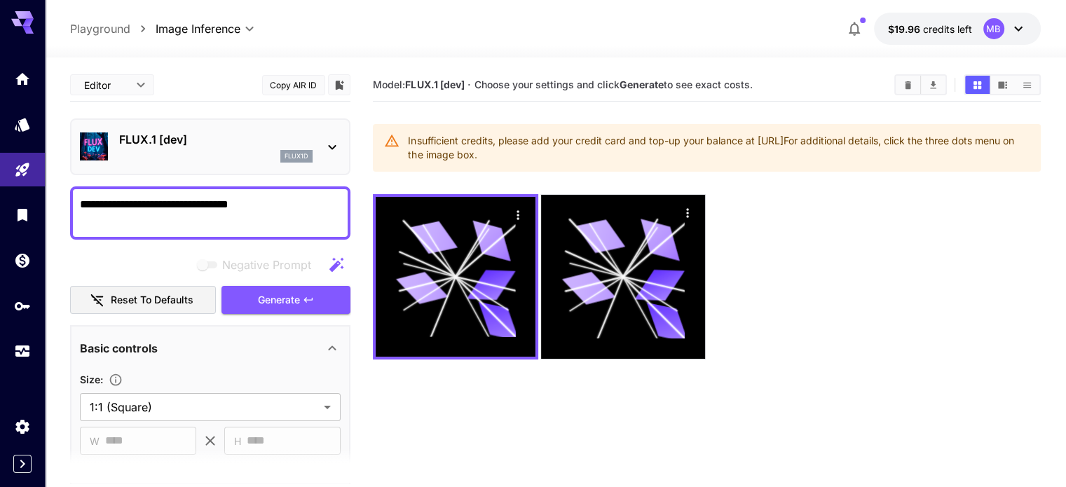
click at [545, 142] on div "Insufficient credits, please add your credit card and top-up your balance at [U…" at bounding box center [718, 147] width 621 height 39
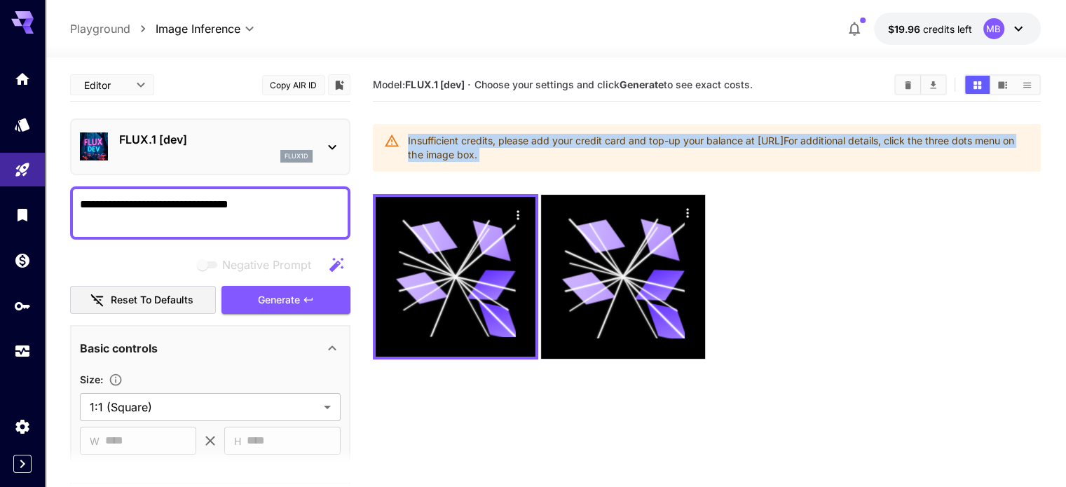
click at [545, 142] on div "Insufficient credits, please add your credit card and top-up your balance at [U…" at bounding box center [718, 147] width 621 height 39
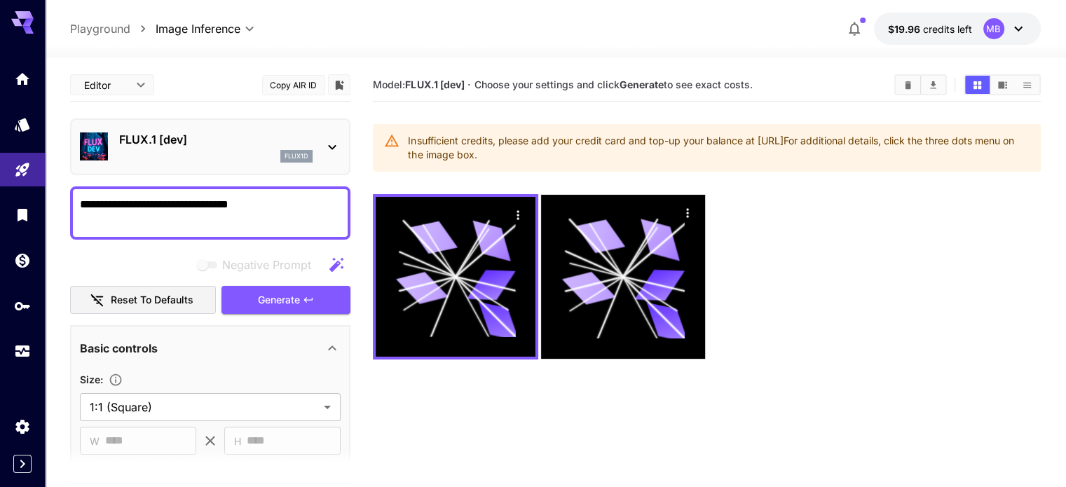
click at [654, 85] on b "Generate" at bounding box center [642, 85] width 44 height 12
click at [909, 89] on icon "Clear All" at bounding box center [908, 85] width 11 height 11
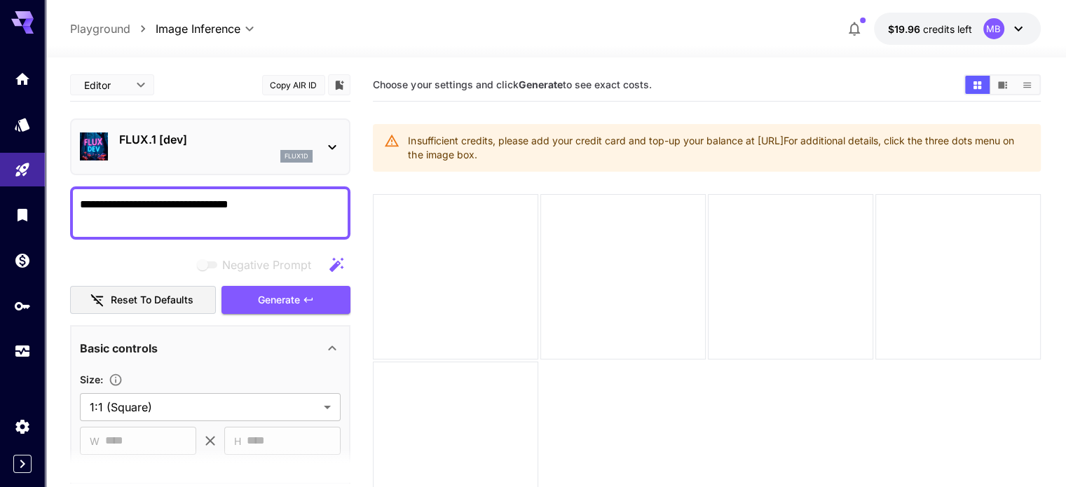
click at [1007, 31] on div "MB" at bounding box center [1005, 28] width 43 height 21
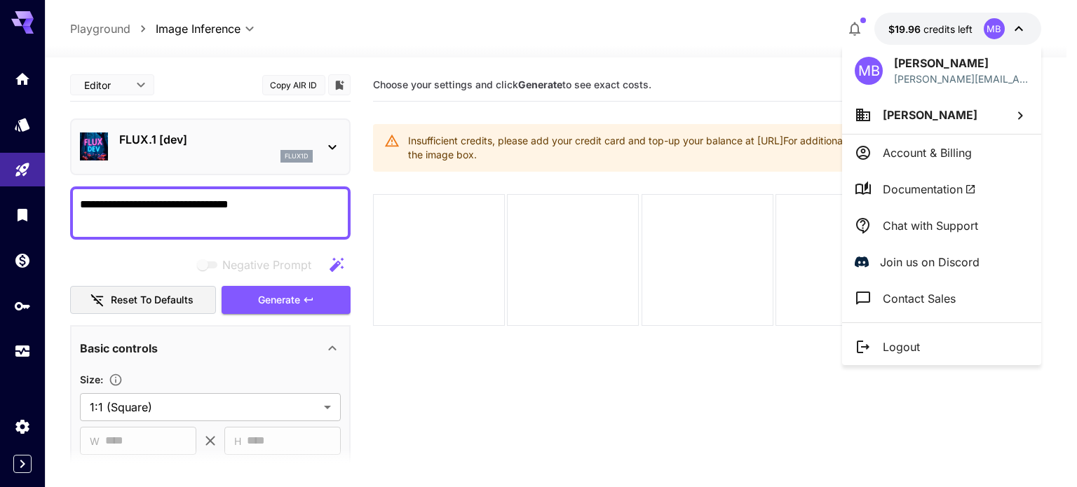
click at [22, 260] on div at bounding box center [538, 243] width 1077 height 487
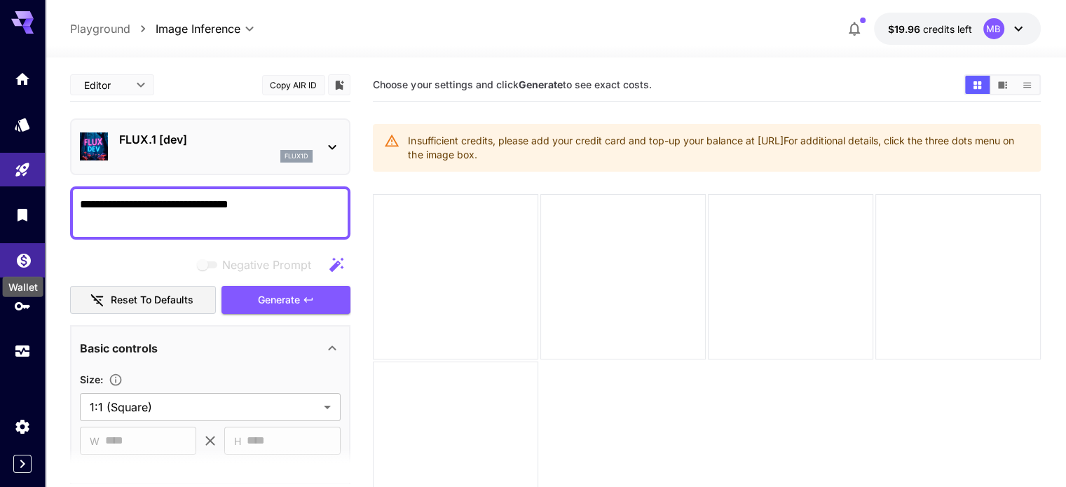
click at [22, 260] on icon "Wallet" at bounding box center [24, 257] width 14 height 14
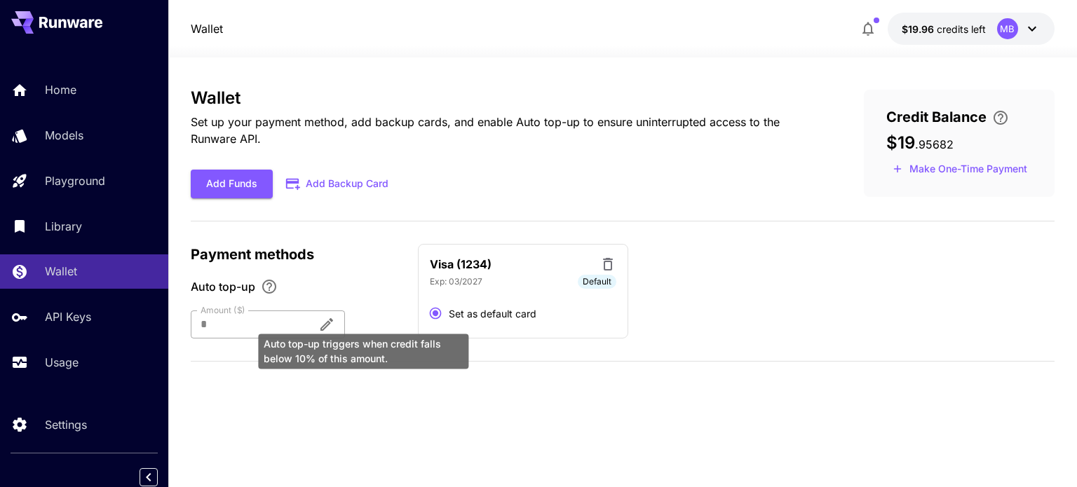
click at [333, 323] on icon "Auto top-up triggers when credit falls below 10% of this amount." at bounding box center [326, 324] width 13 height 13
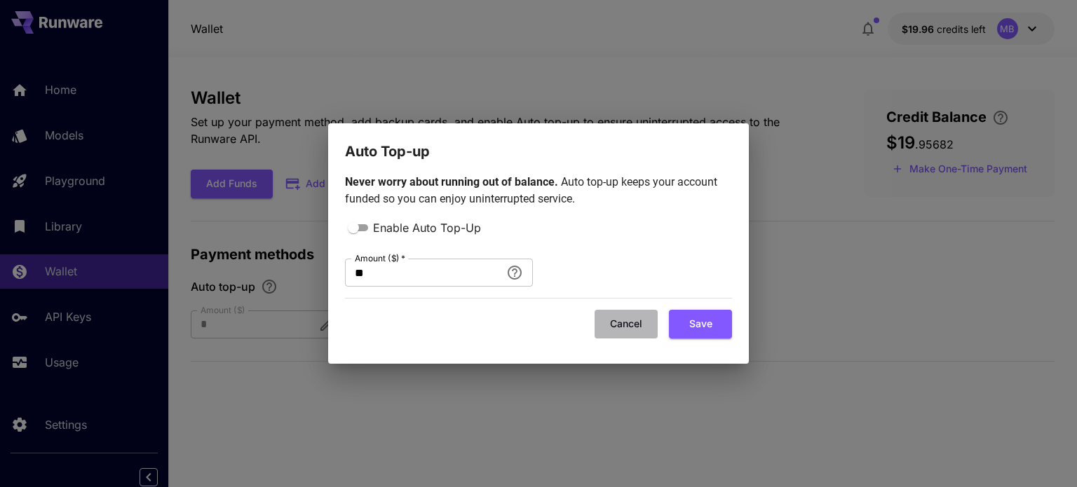
click at [616, 323] on button "Cancel" at bounding box center [625, 324] width 63 height 29
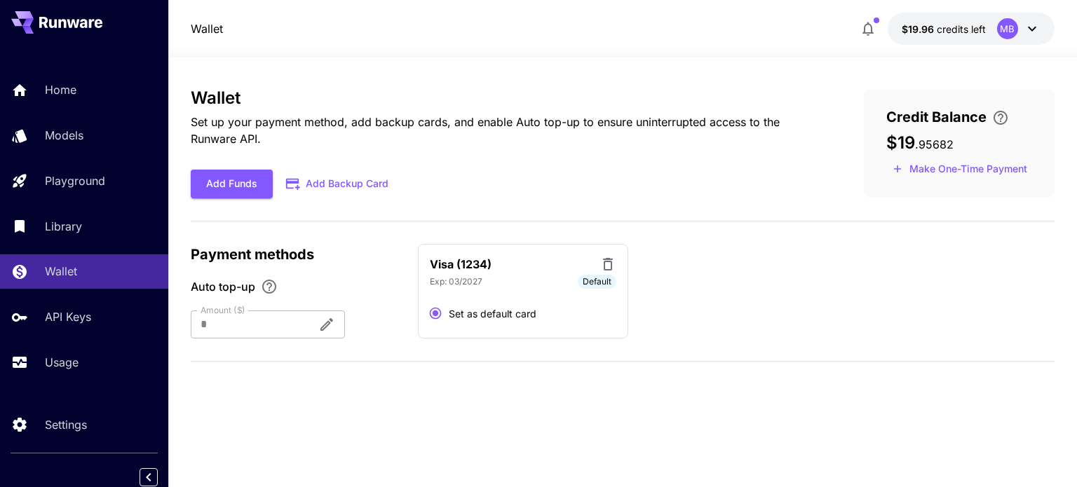
click at [931, 147] on span ". 95682" at bounding box center [934, 144] width 39 height 14
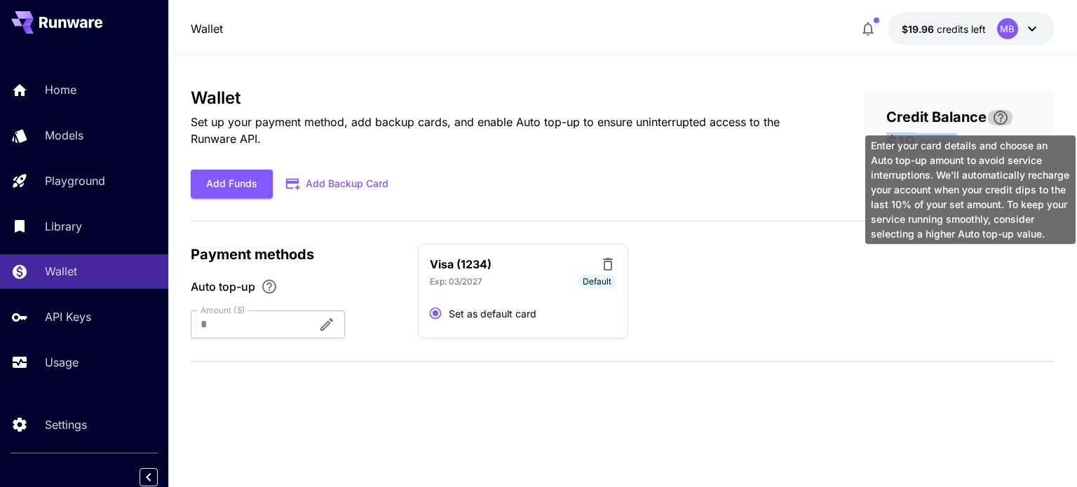
click at [993, 120] on icon "\a Enter your card details and choose an Auto top-up amount to avoid service in…" at bounding box center [1000, 117] width 17 height 17
click at [998, 121] on icon "\a Enter your card details and choose an Auto top-up amount to avoid service in…" at bounding box center [1000, 117] width 17 height 17
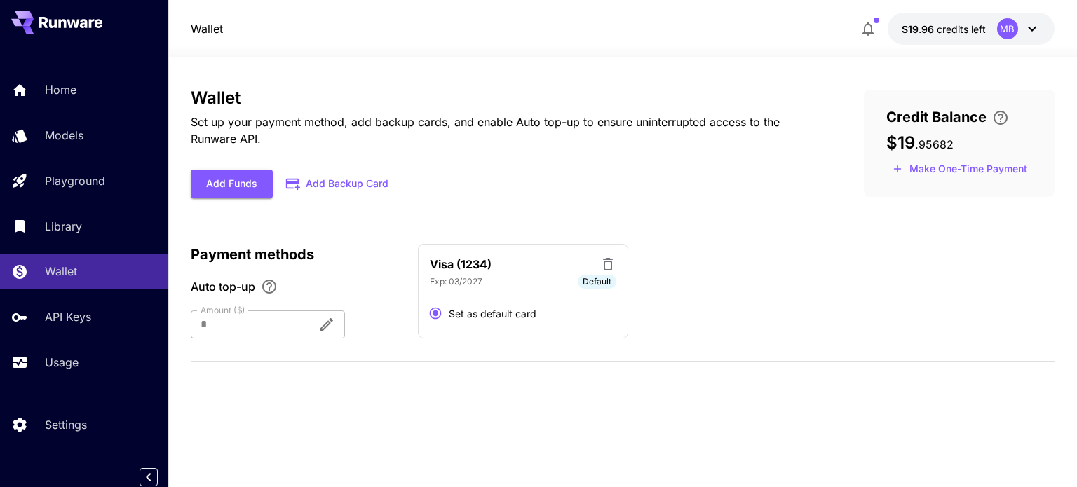
click at [918, 105] on div "Credit Balance $19 . 95682 Make One-Time Payment" at bounding box center [959, 143] width 191 height 107
click at [915, 135] on h3 "$19 . 95682" at bounding box center [919, 143] width 67 height 20
copy div "$19 . 95682 Make One-Time Payment"
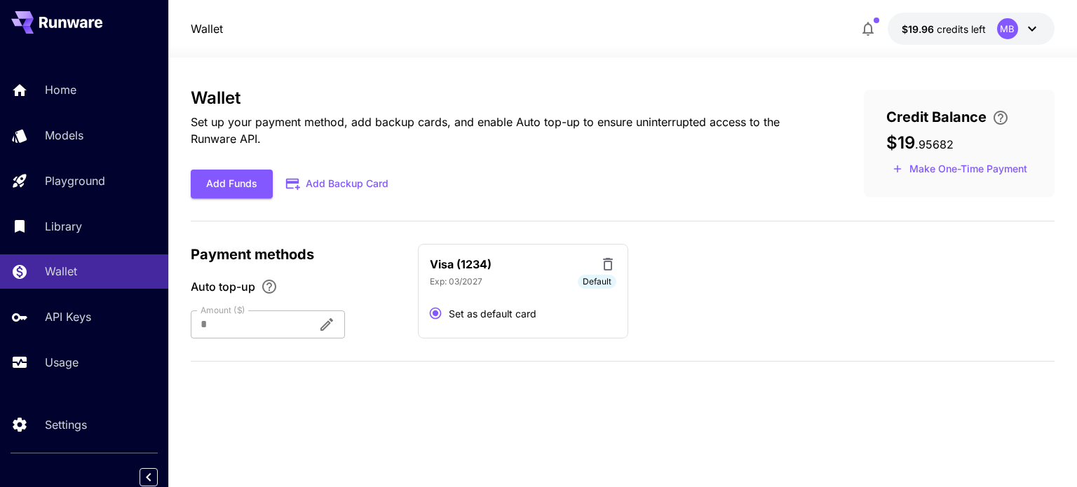
click at [723, 73] on div "Wallet Set up your payment method, add backup cards, and enable Auto top-up to …" at bounding box center [622, 272] width 863 height 430
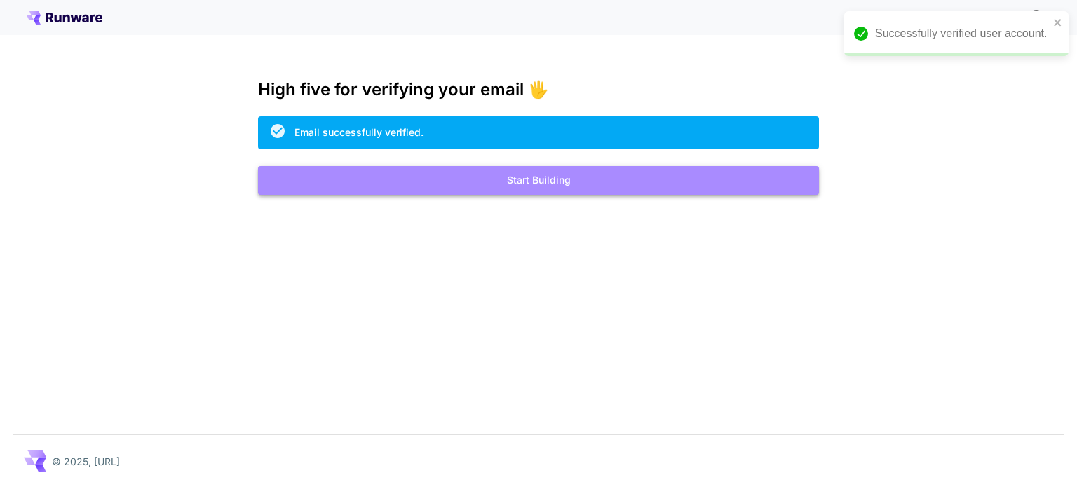
click at [583, 187] on button "Start Building" at bounding box center [538, 180] width 561 height 29
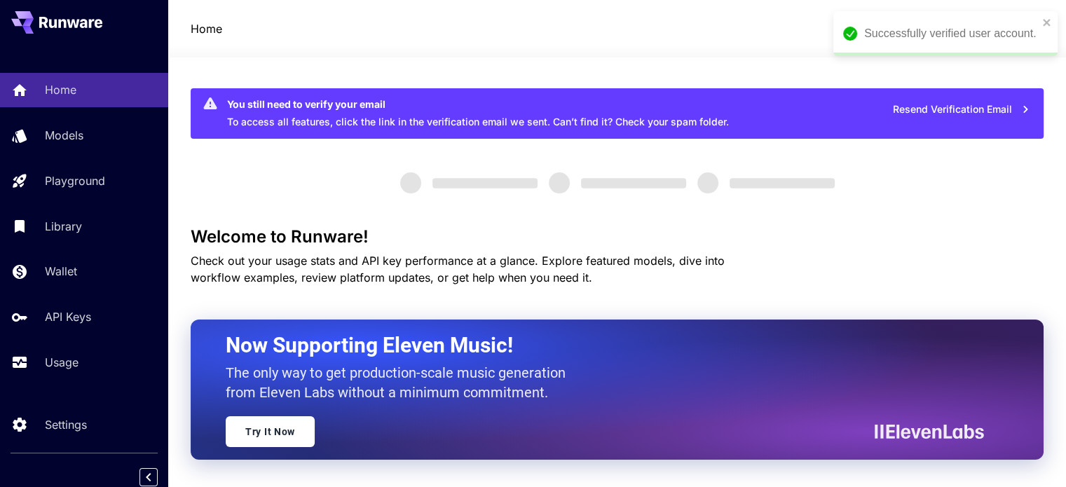
click at [1040, 18] on div "Successfully verified user account." at bounding box center [946, 33] width 224 height 45
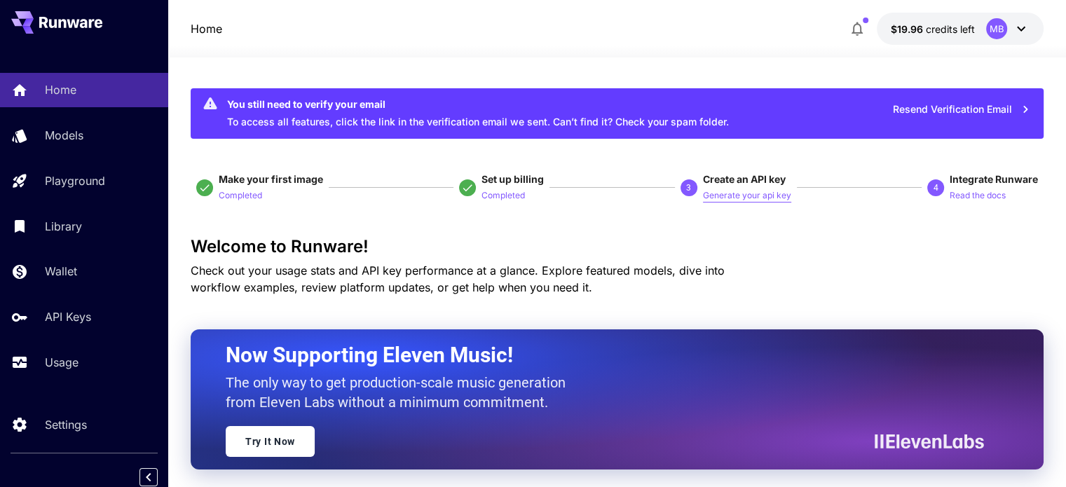
click at [770, 195] on p "Generate your api key" at bounding box center [747, 195] width 88 height 13
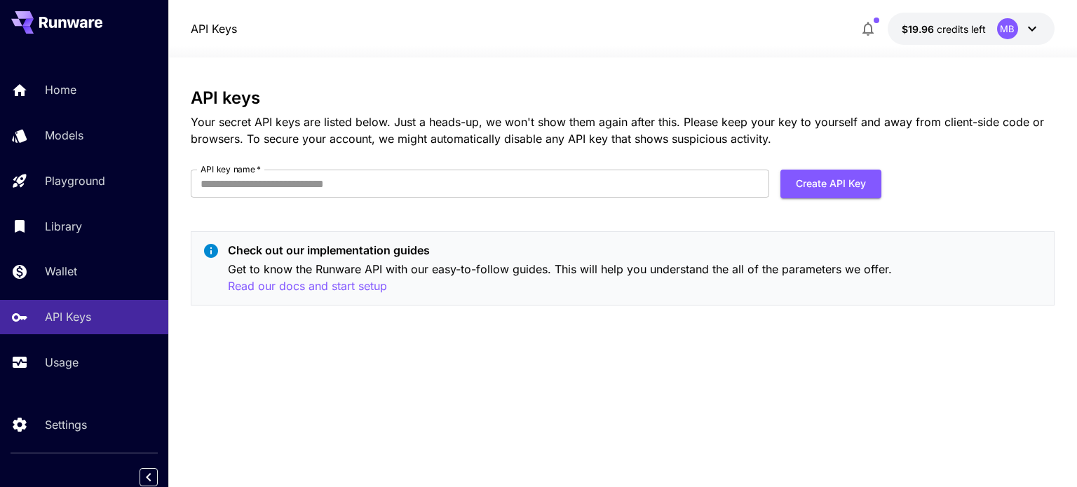
click at [447, 109] on div "API keys Your secret API keys are listed below. Just a heads-up, we won't show …" at bounding box center [622, 117] width 863 height 59
click at [444, 113] on div "API keys Your secret API keys are listed below. Just a heads-up, we won't show …" at bounding box center [622, 117] width 863 height 59
click at [444, 114] on p "Your secret API keys are listed below. Just a heads-up, we won't show them agai…" at bounding box center [622, 131] width 863 height 34
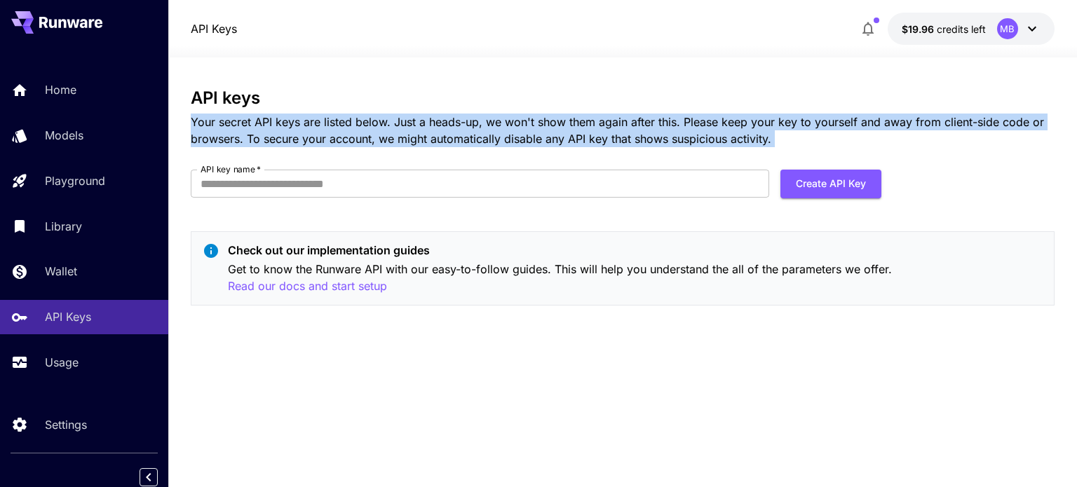
click at [444, 114] on p "Your secret API keys are listed below. Just a heads-up, we won't show them agai…" at bounding box center [622, 131] width 863 height 34
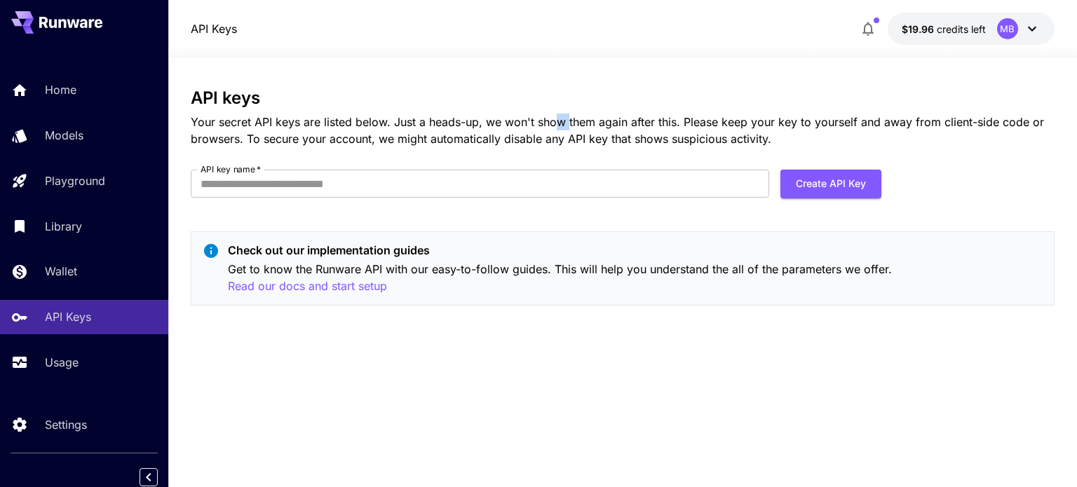
drag, startPoint x: 568, startPoint y: 128, endPoint x: 558, endPoint y: 116, distance: 15.4
click at [558, 116] on p "Your secret API keys are listed below. Just a heads-up, we won't show them agai…" at bounding box center [622, 131] width 863 height 34
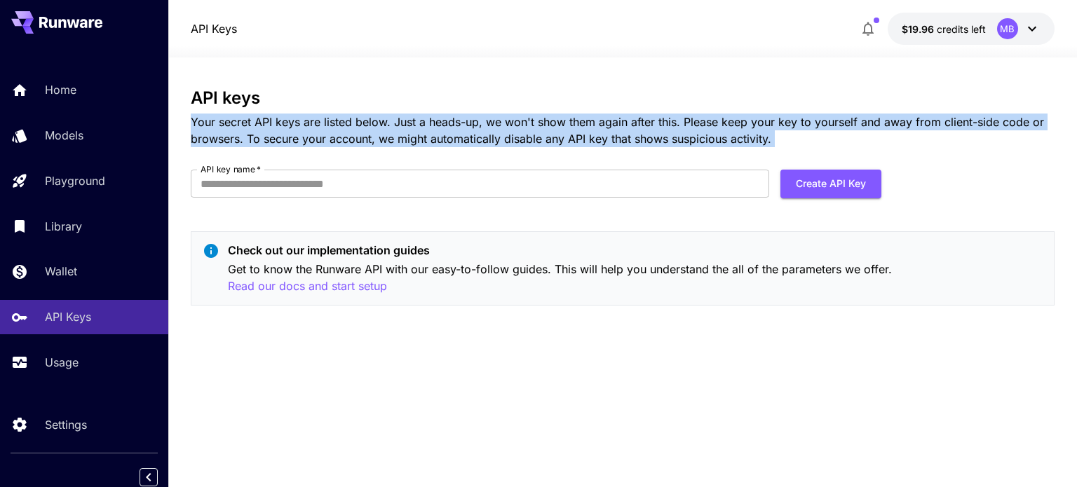
click at [558, 116] on p "Your secret API keys are listed below. Just a heads-up, we won't show them agai…" at bounding box center [622, 131] width 863 height 34
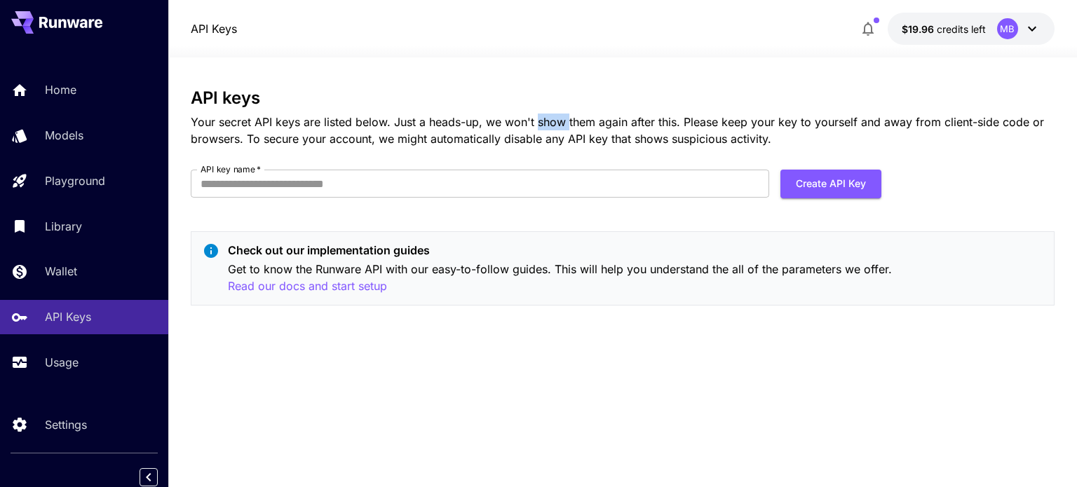
click at [558, 116] on p "Your secret API keys are listed below. Just a heads-up, we won't show them agai…" at bounding box center [622, 131] width 863 height 34
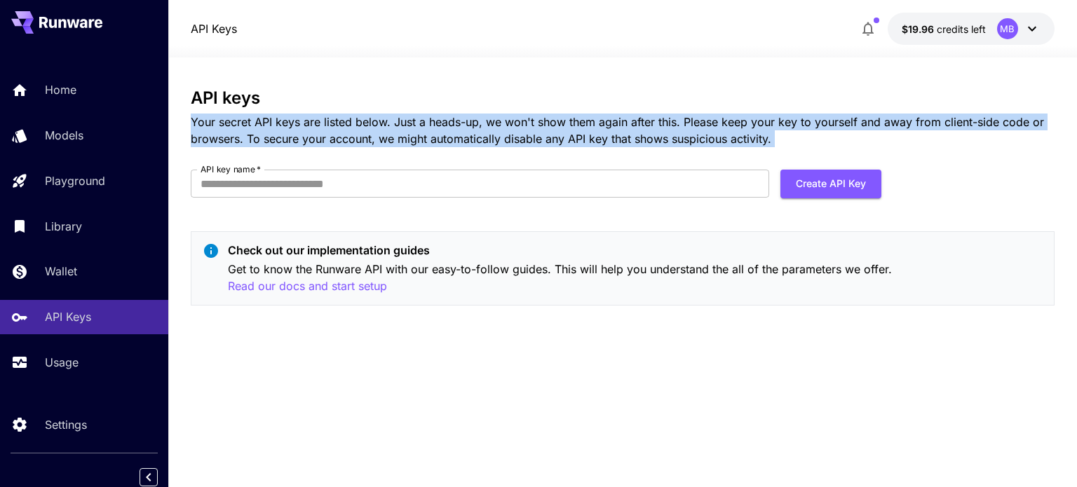
click at [558, 116] on p "Your secret API keys are listed below. Just a heads-up, we won't show them agai…" at bounding box center [622, 131] width 863 height 34
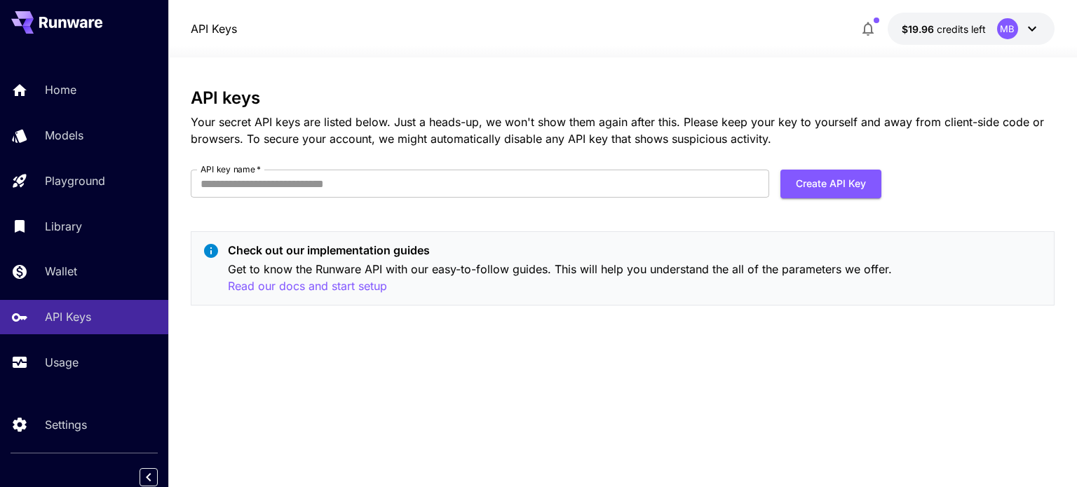
click at [555, 125] on p "Your secret API keys are listed below. Just a heads-up, we won't show them agai…" at bounding box center [622, 131] width 863 height 34
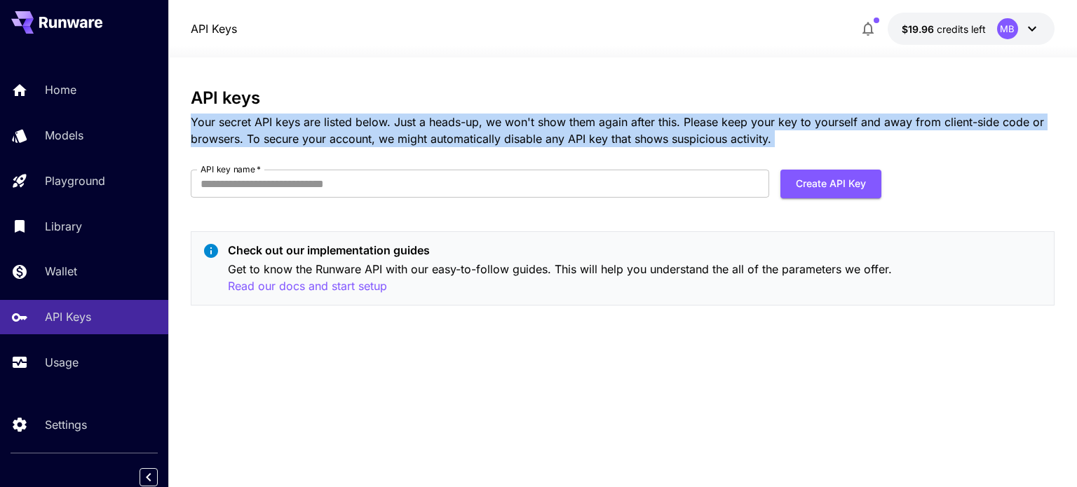
click at [555, 125] on p "Your secret API keys are listed below. Just a heads-up, we won't show them agai…" at bounding box center [622, 131] width 863 height 34
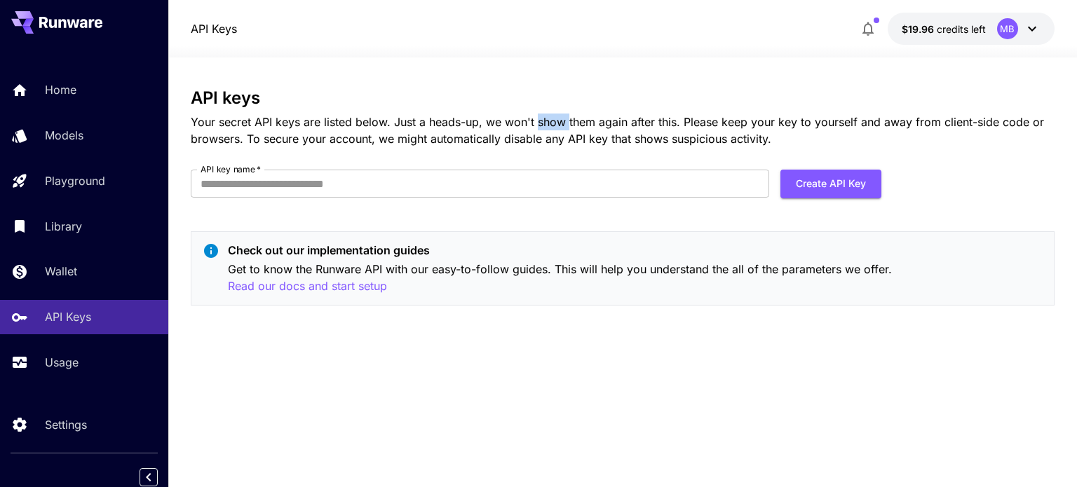
click at [555, 125] on p "Your secret API keys are listed below. Just a heads-up, we won't show them agai…" at bounding box center [622, 131] width 863 height 34
click at [545, 142] on p "Your secret API keys are listed below. Just a heads-up, we won't show them agai…" at bounding box center [622, 131] width 863 height 34
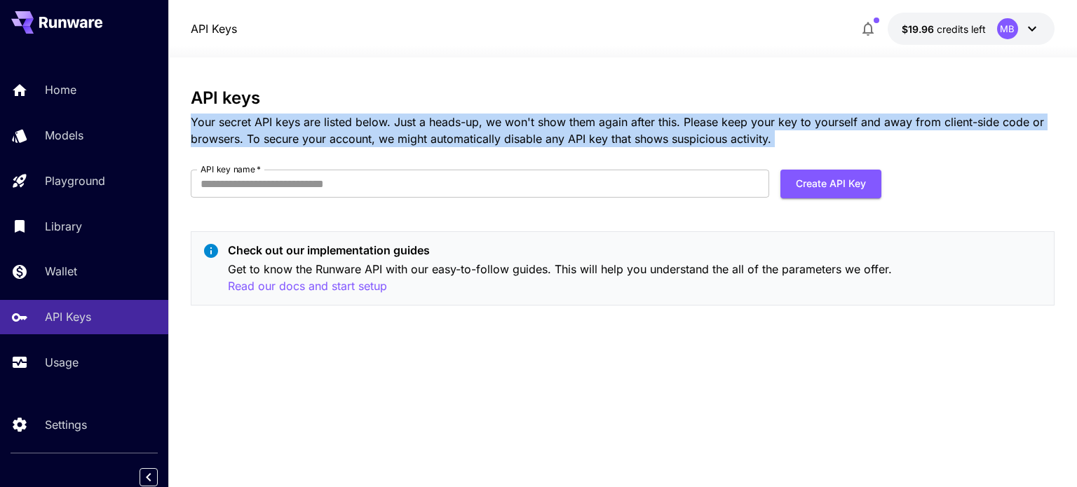
click at [545, 142] on p "Your secret API keys are listed below. Just a heads-up, we won't show them agai…" at bounding box center [622, 131] width 863 height 34
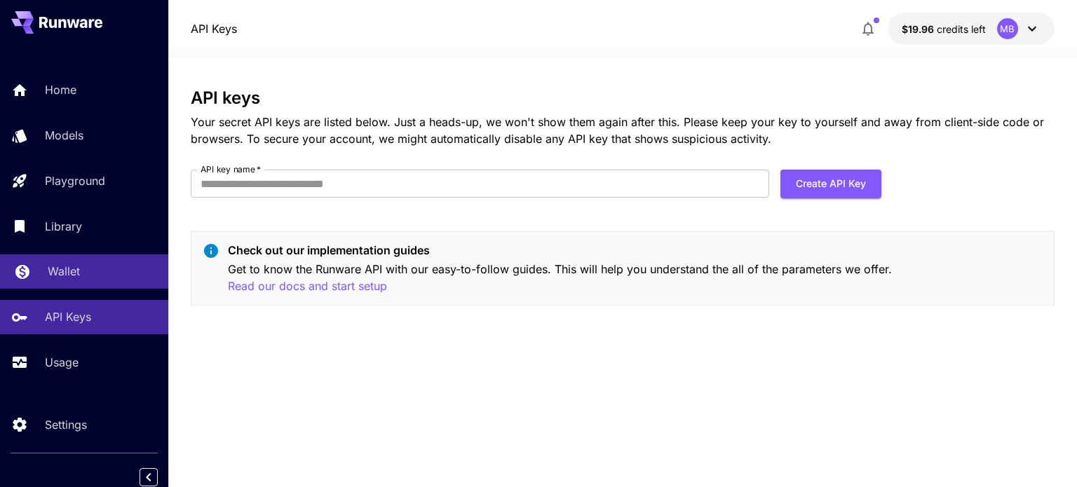
click at [67, 276] on p "Wallet" at bounding box center [64, 271] width 32 height 17
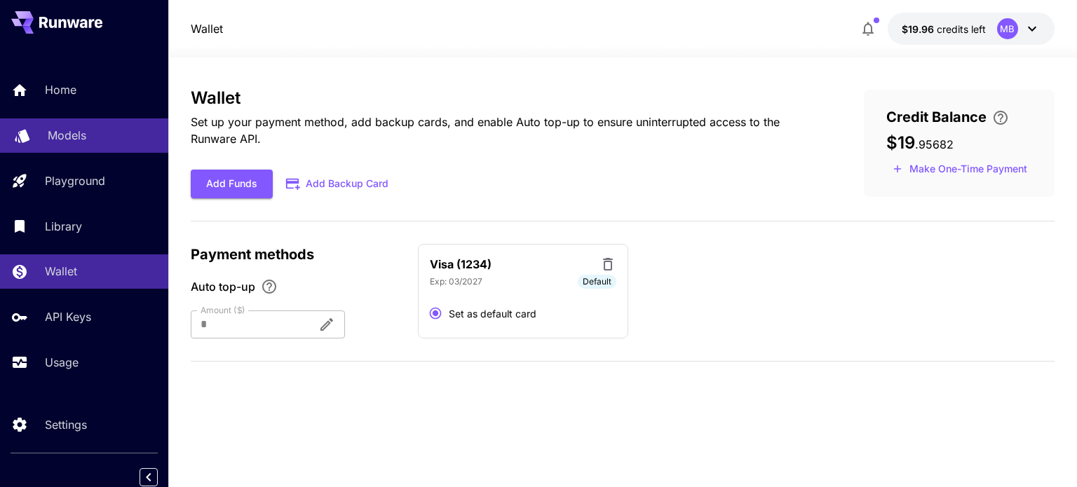
click at [84, 120] on link "Models" at bounding box center [84, 135] width 168 height 34
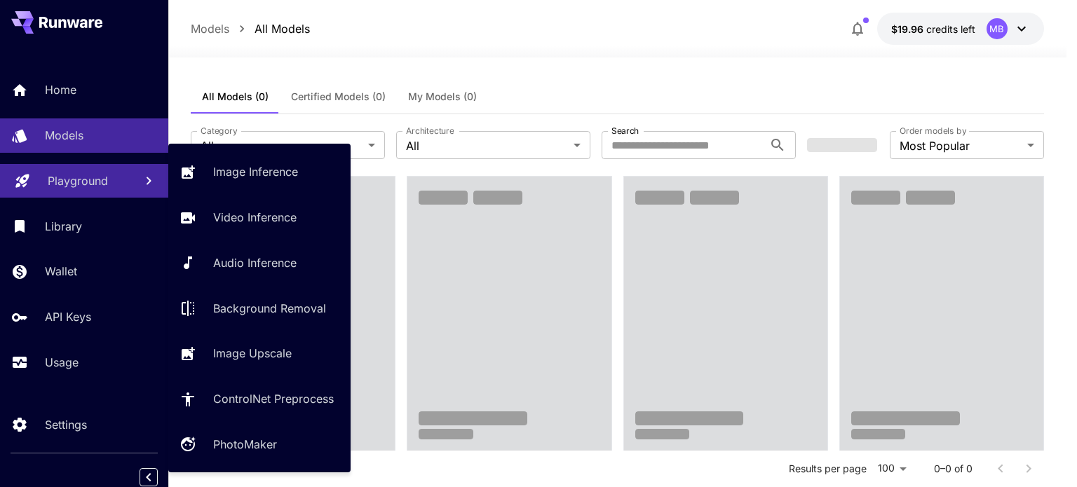
click at [72, 182] on p "Playground" at bounding box center [78, 180] width 60 height 17
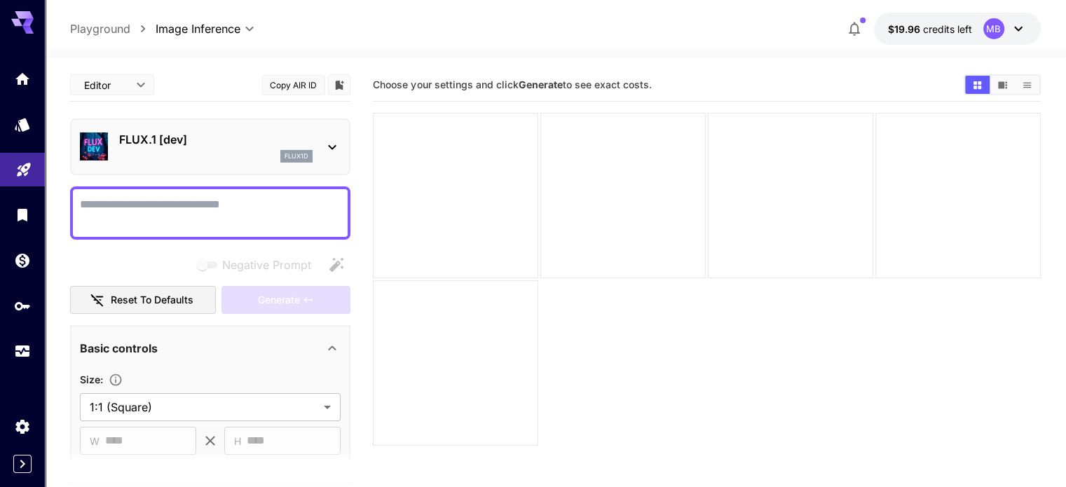
click at [142, 201] on textarea "Negative Prompt" at bounding box center [210, 213] width 261 height 34
click at [185, 191] on div at bounding box center [210, 212] width 280 height 53
click at [184, 198] on textarea "Negative Prompt" at bounding box center [210, 213] width 261 height 34
click at [210, 161] on div "flux1d" at bounding box center [215, 156] width 193 height 13
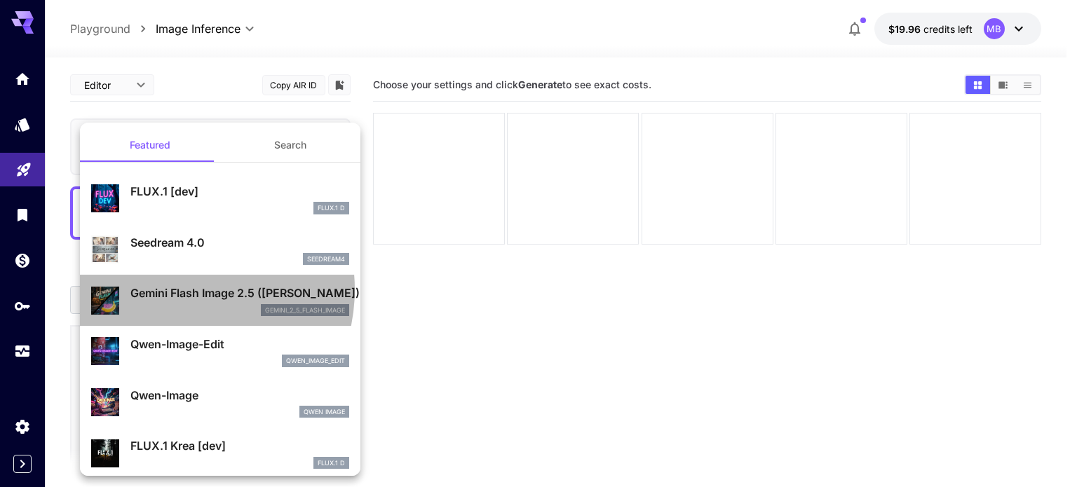
click at [175, 290] on p "Gemini Flash Image 2.5 ([PERSON_NAME])" at bounding box center [239, 293] width 219 height 17
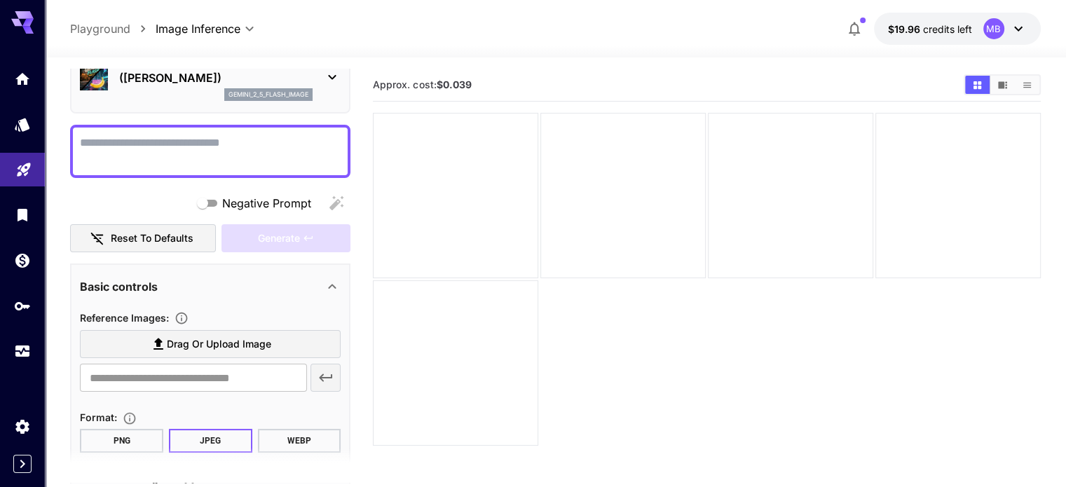
scroll to position [80, 0]
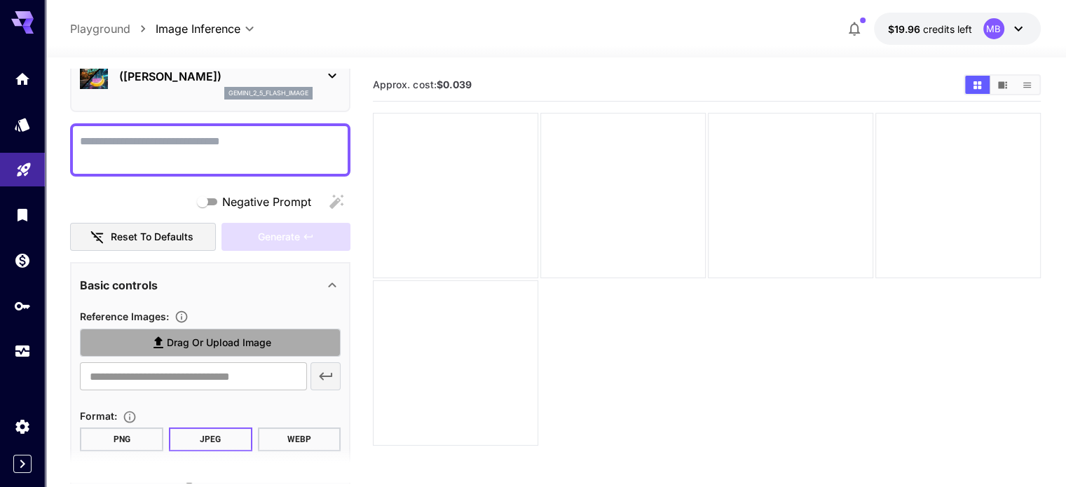
click at [150, 347] on icon at bounding box center [158, 342] width 17 height 17
click at [0, 0] on input "Drag or upload image" at bounding box center [0, 0] width 0 height 0
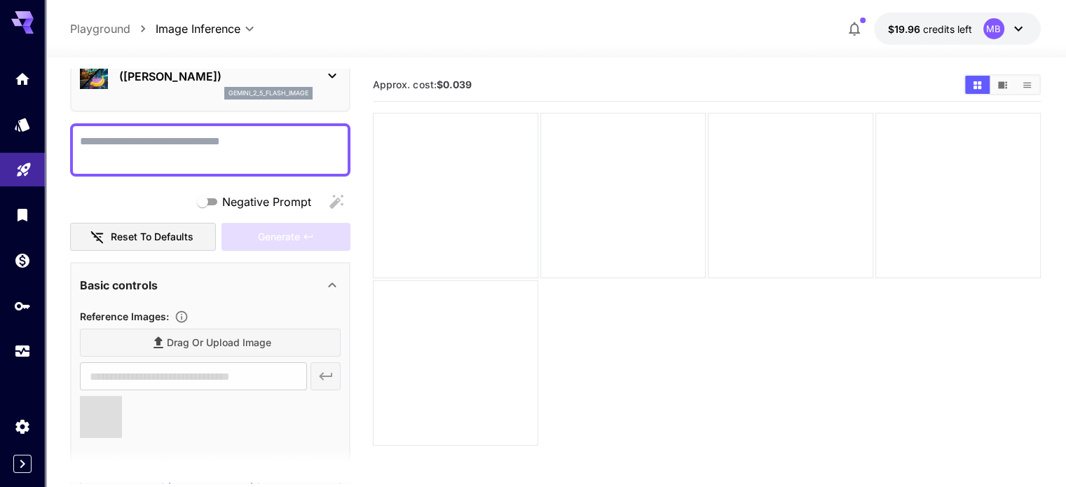
type input "**********"
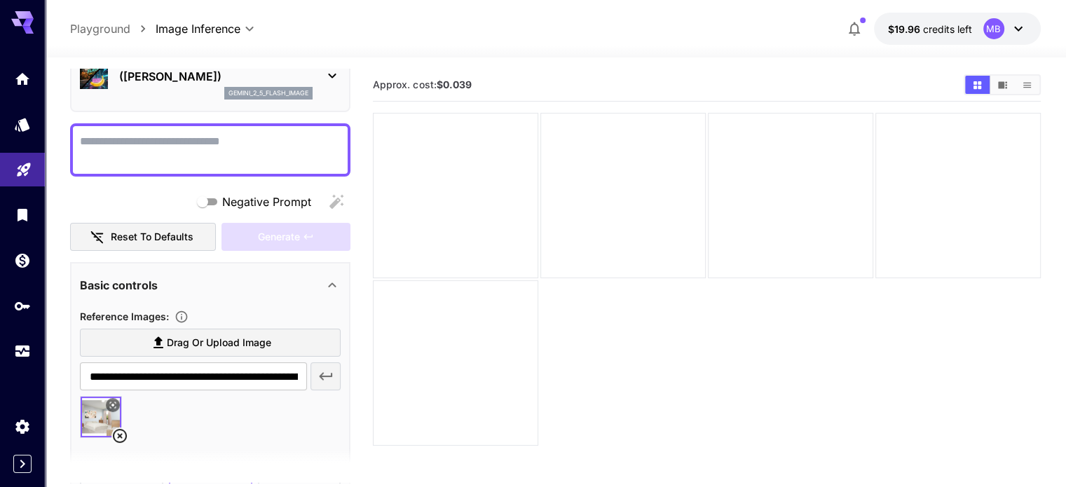
click at [237, 158] on textarea "Negative Prompt" at bounding box center [210, 150] width 261 height 34
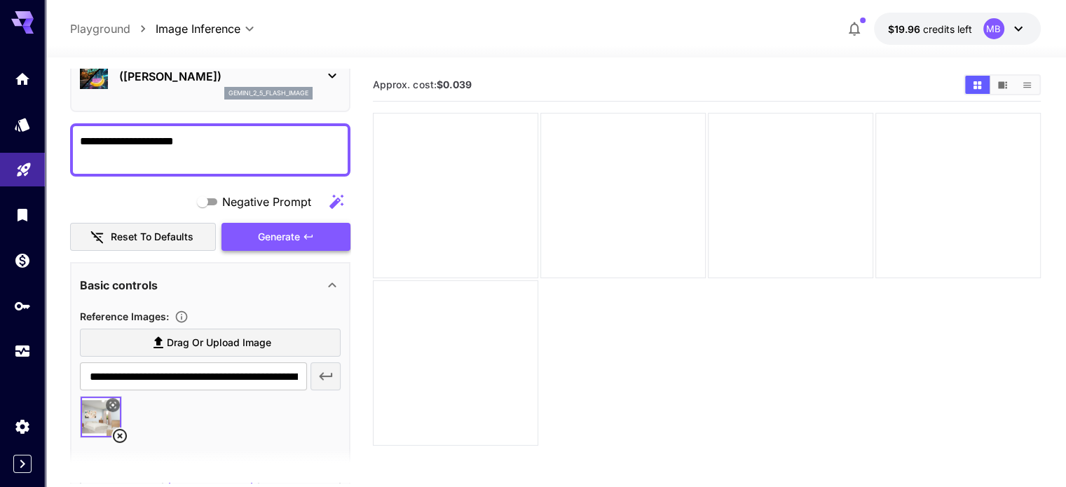
type textarea "**********"
click at [283, 244] on span "Generate" at bounding box center [279, 238] width 42 height 18
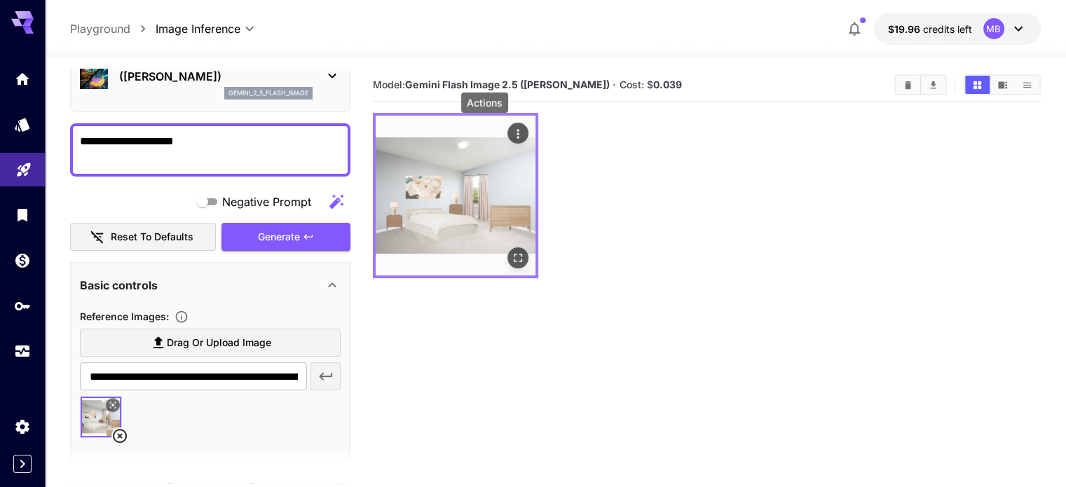
click at [511, 132] on icon "Actions" at bounding box center [518, 134] width 14 height 14
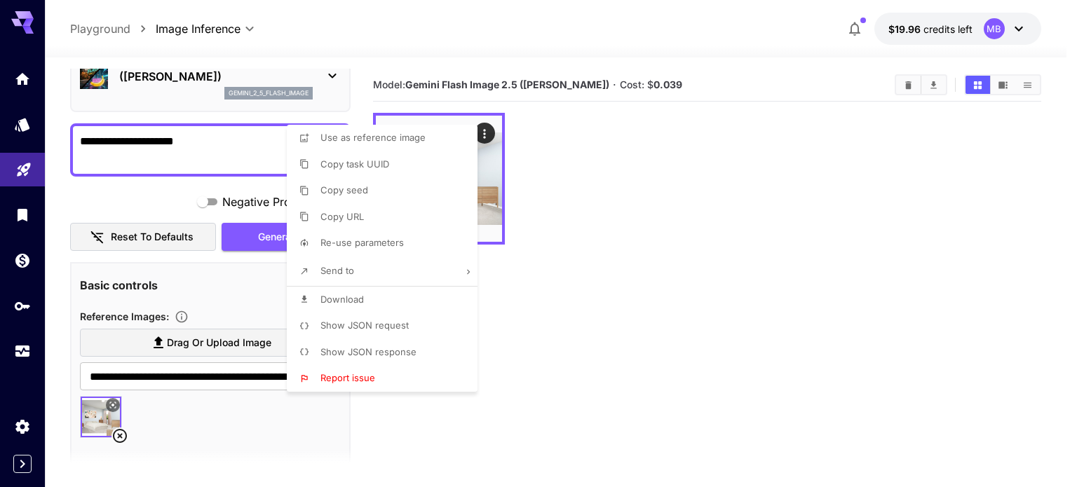
click at [632, 162] on div at bounding box center [538, 243] width 1077 height 487
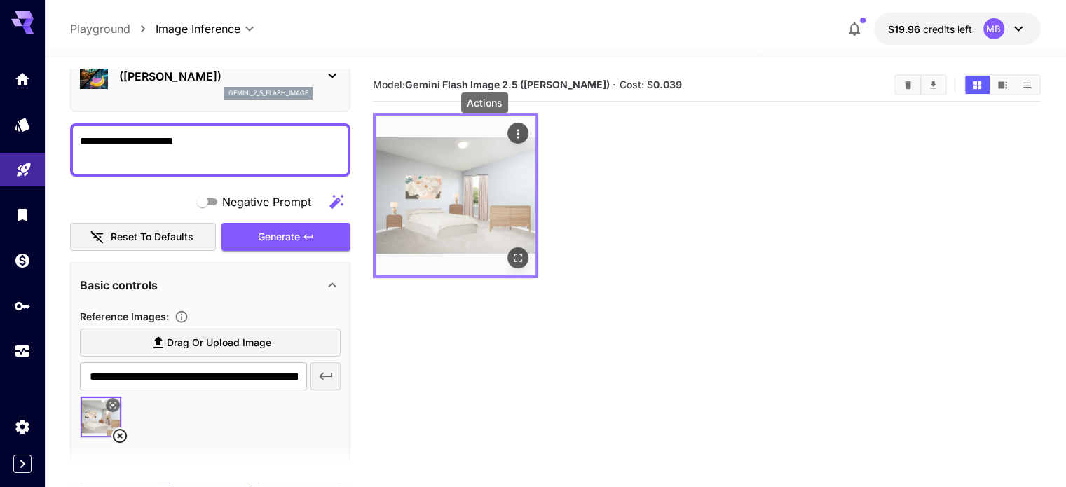
click at [511, 132] on icon "Actions" at bounding box center [518, 134] width 14 height 14
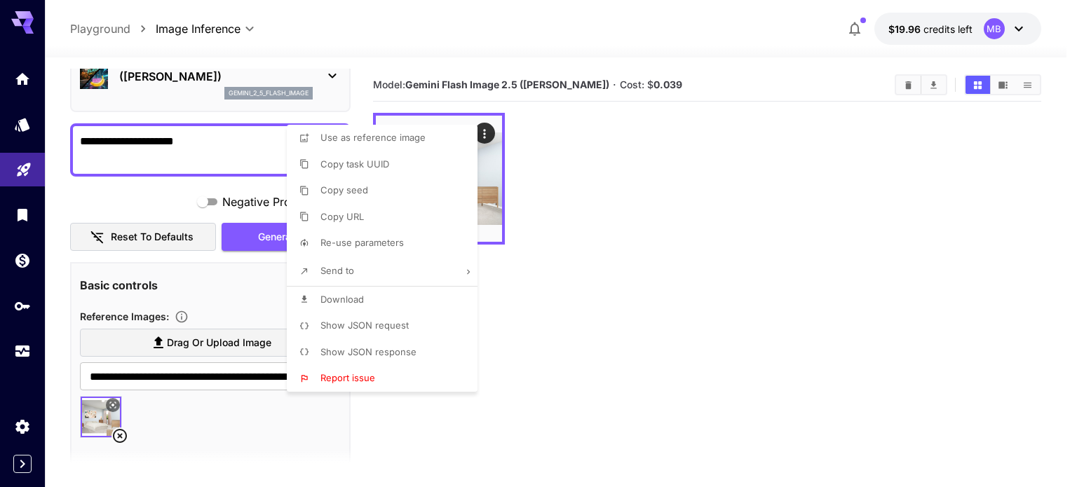
click at [714, 125] on div at bounding box center [538, 243] width 1077 height 487
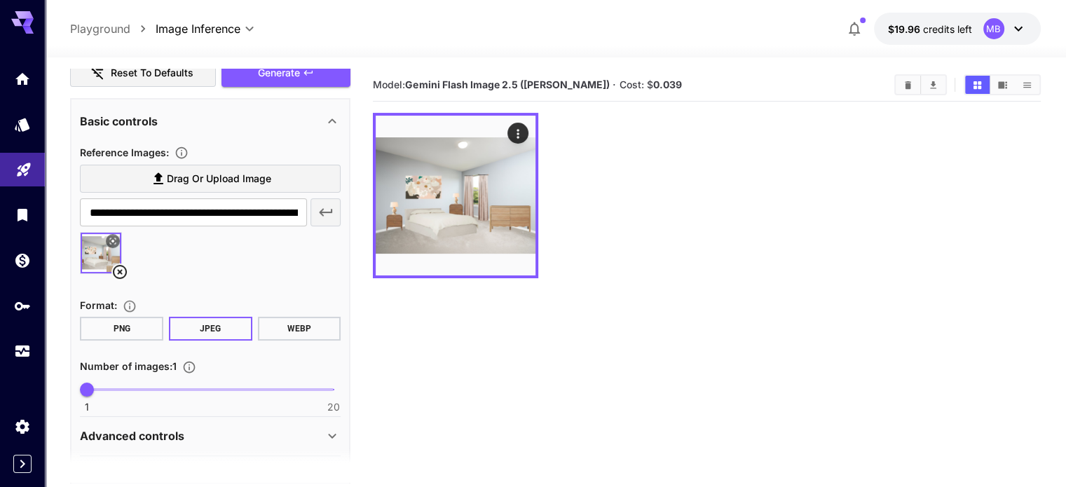
scroll to position [289, 0]
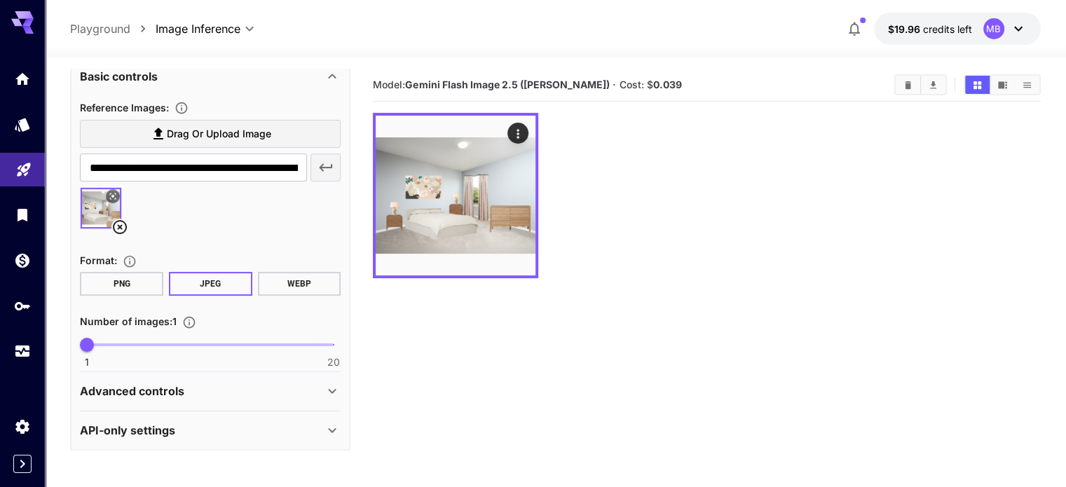
click at [98, 284] on button "PNG" at bounding box center [121, 284] width 83 height 24
click at [208, 276] on button "JPEG" at bounding box center [210, 284] width 83 height 24
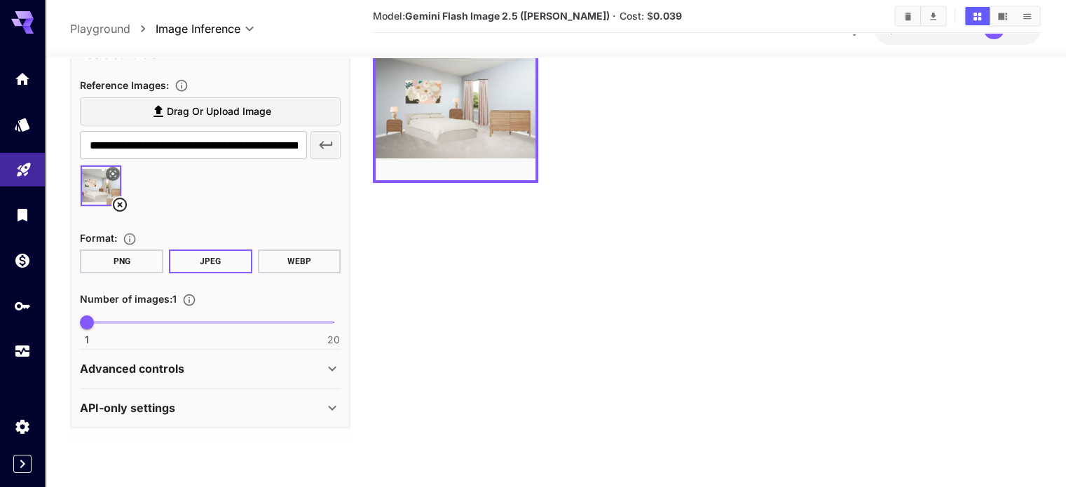
scroll to position [0, 0]
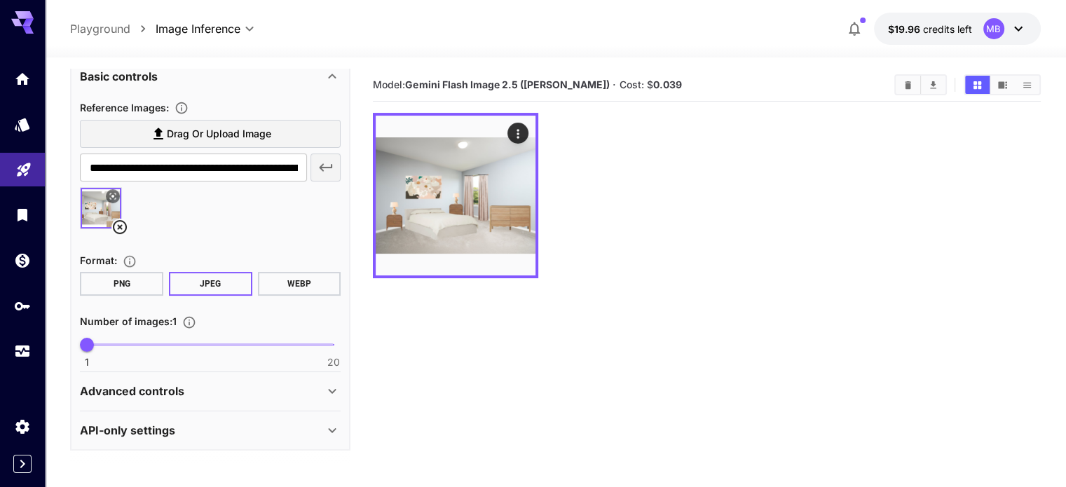
click at [93, 198] on img at bounding box center [101, 208] width 41 height 41
click at [917, 81] on button "Clear All" at bounding box center [908, 85] width 25 height 18
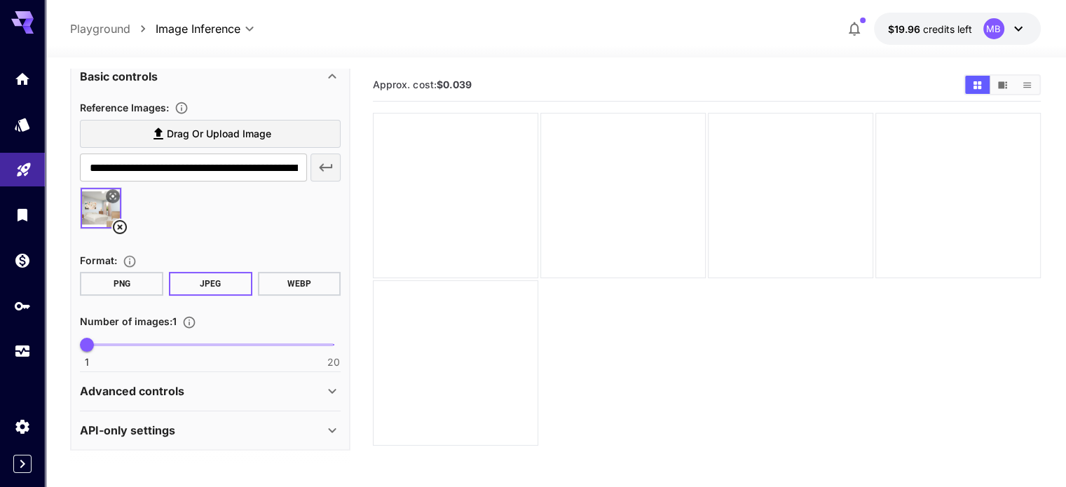
click at [121, 226] on icon at bounding box center [119, 227] width 17 height 17
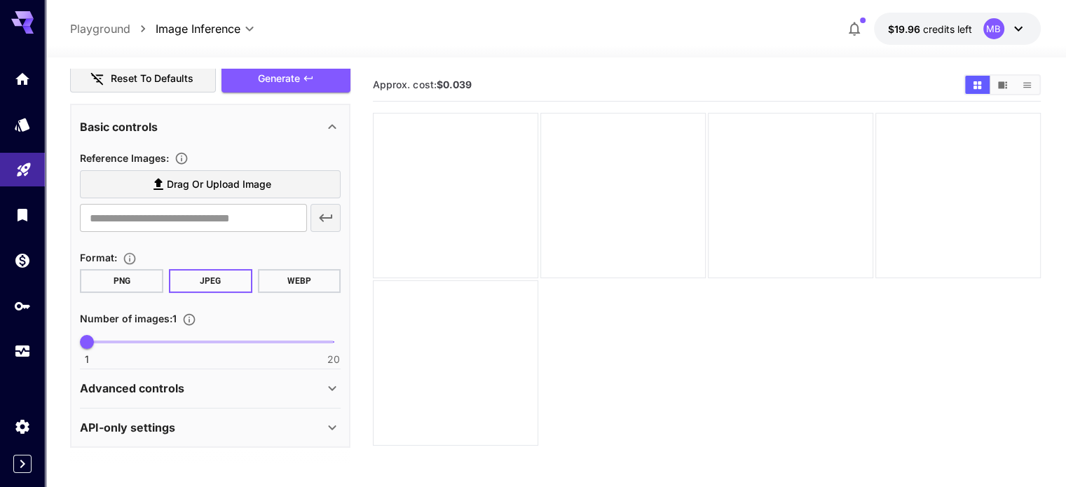
scroll to position [236, 0]
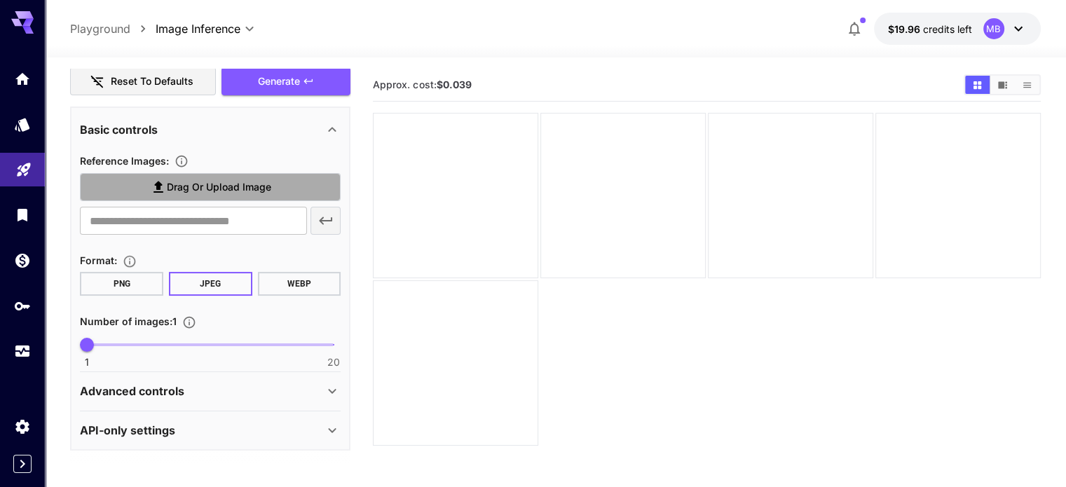
click at [280, 196] on label "Drag or upload image" at bounding box center [210, 187] width 261 height 29
click at [0, 0] on input "Drag or upload image" at bounding box center [0, 0] width 0 height 0
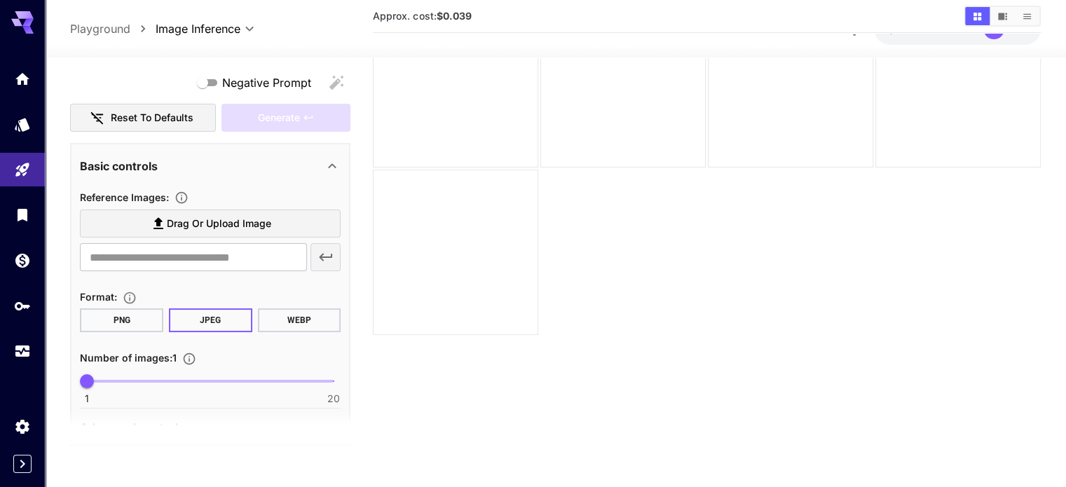
scroll to position [236, 0]
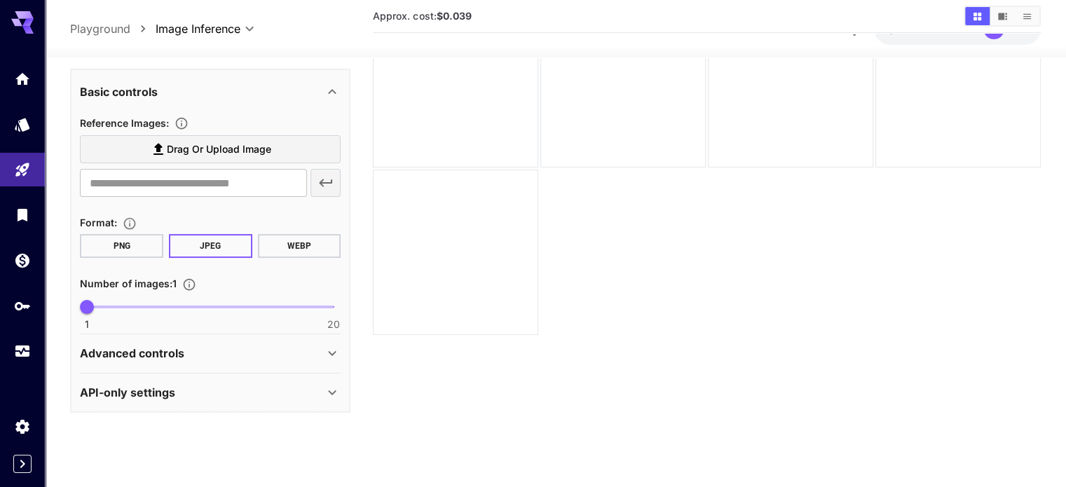
click at [204, 367] on div "Advanced controls" at bounding box center [210, 354] width 261 height 34
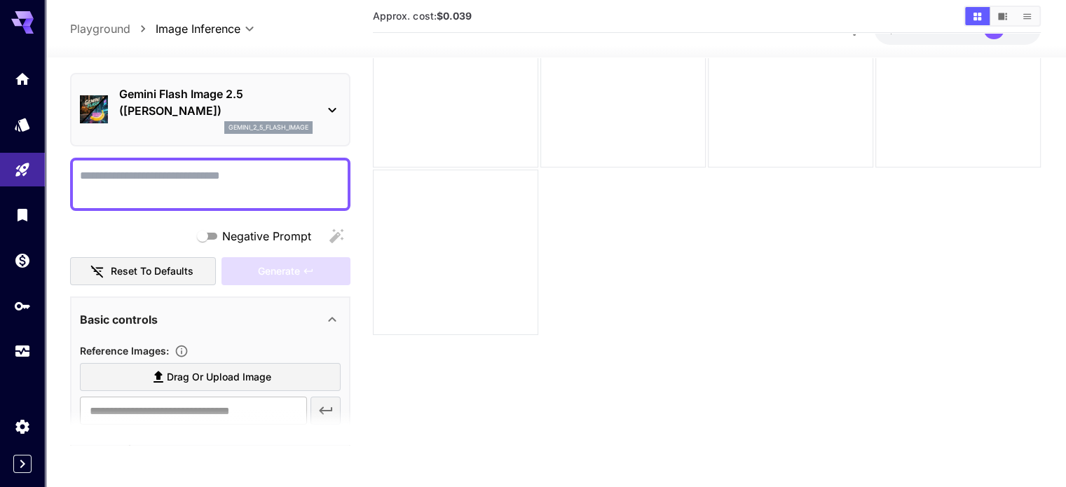
scroll to position [0, 0]
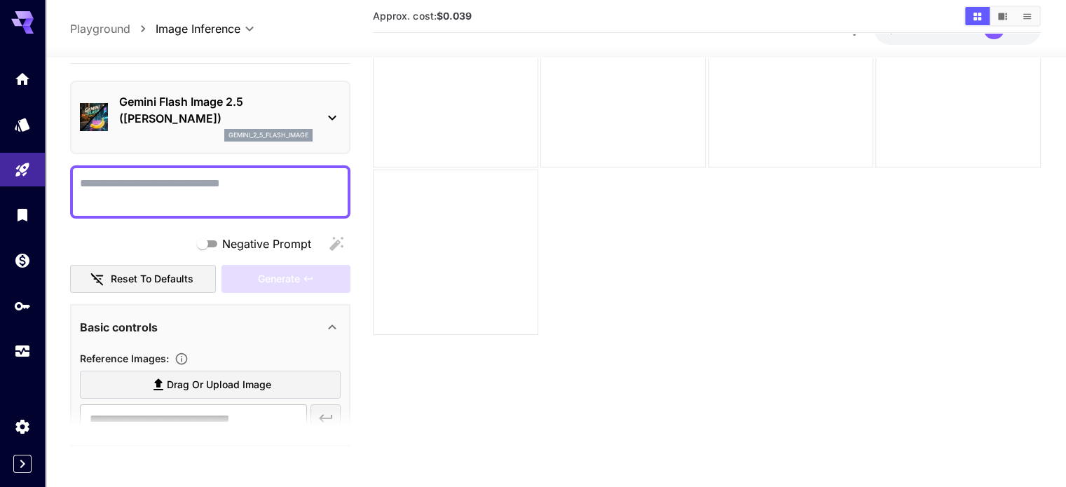
click at [223, 99] on p "Gemini Flash Image 2.5 ([PERSON_NAME])" at bounding box center [215, 110] width 193 height 34
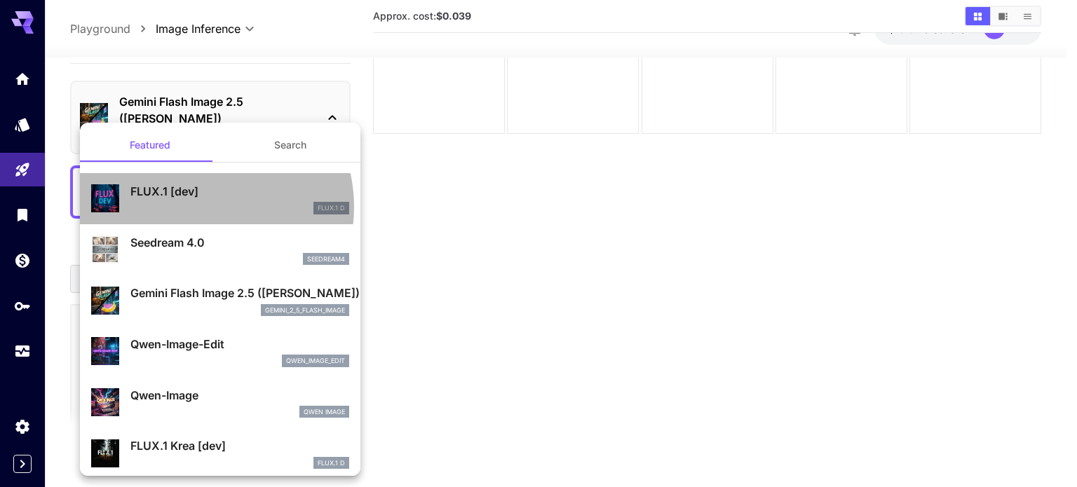
click at [198, 207] on div "FLUX.1 D" at bounding box center [239, 208] width 219 height 13
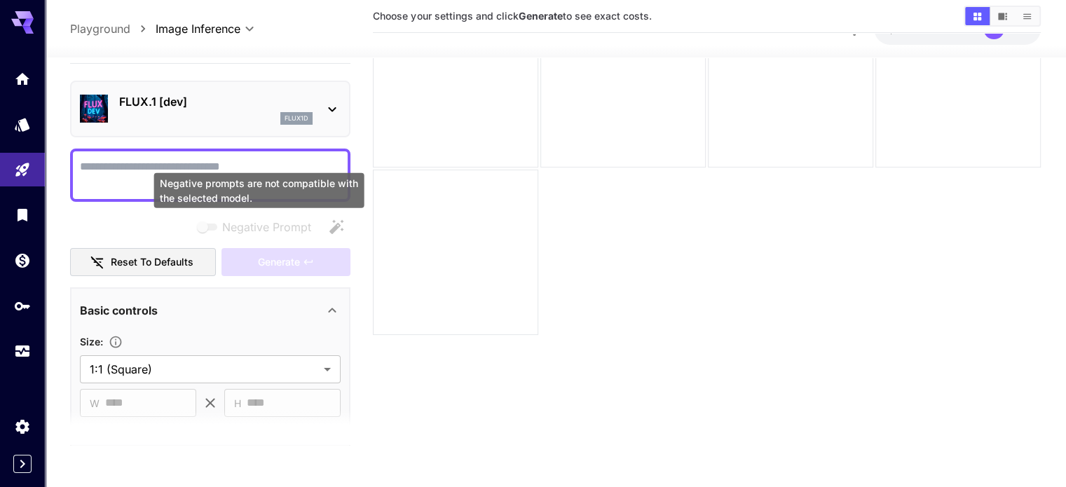
click at [283, 226] on span "Negative Prompt" at bounding box center [266, 227] width 89 height 17
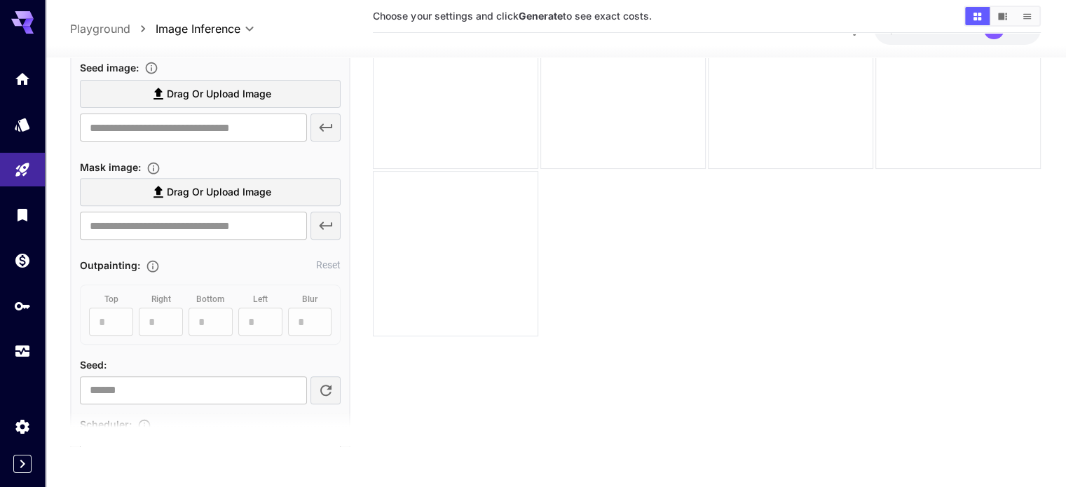
scroll to position [412, 0]
